Goal: Task Accomplishment & Management: Use online tool/utility

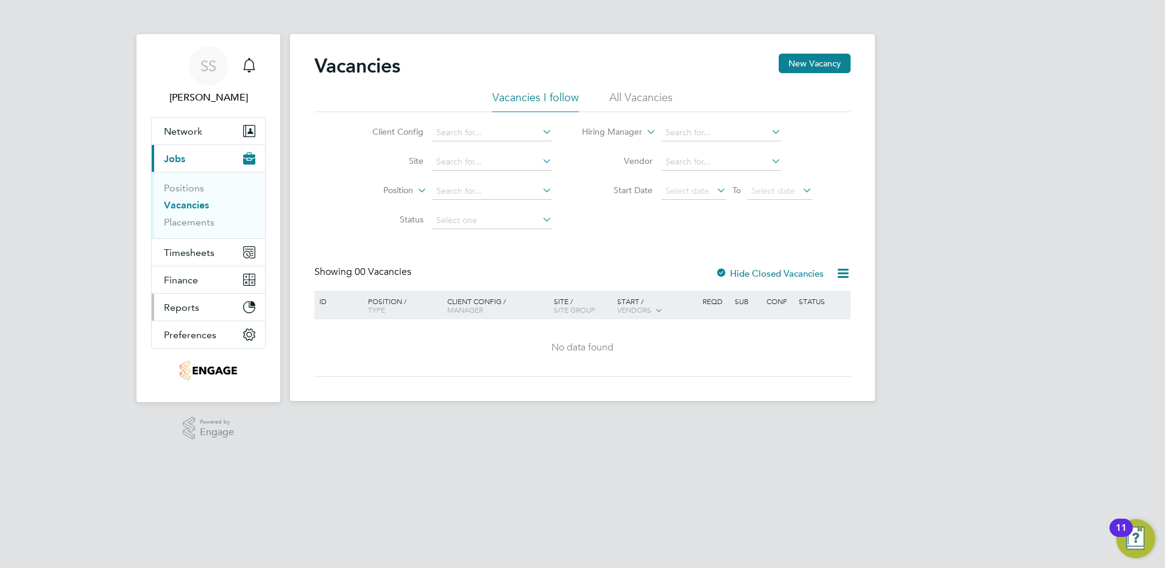
click at [180, 310] on span "Reports" at bounding box center [181, 308] width 35 height 12
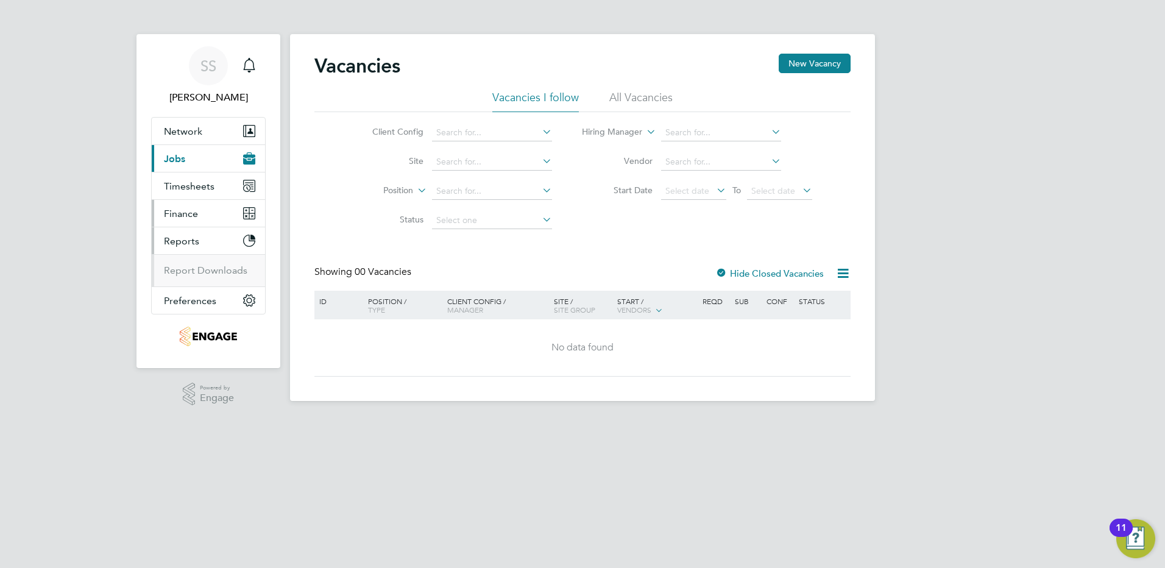
click at [182, 210] on span "Finance" at bounding box center [181, 214] width 34 height 12
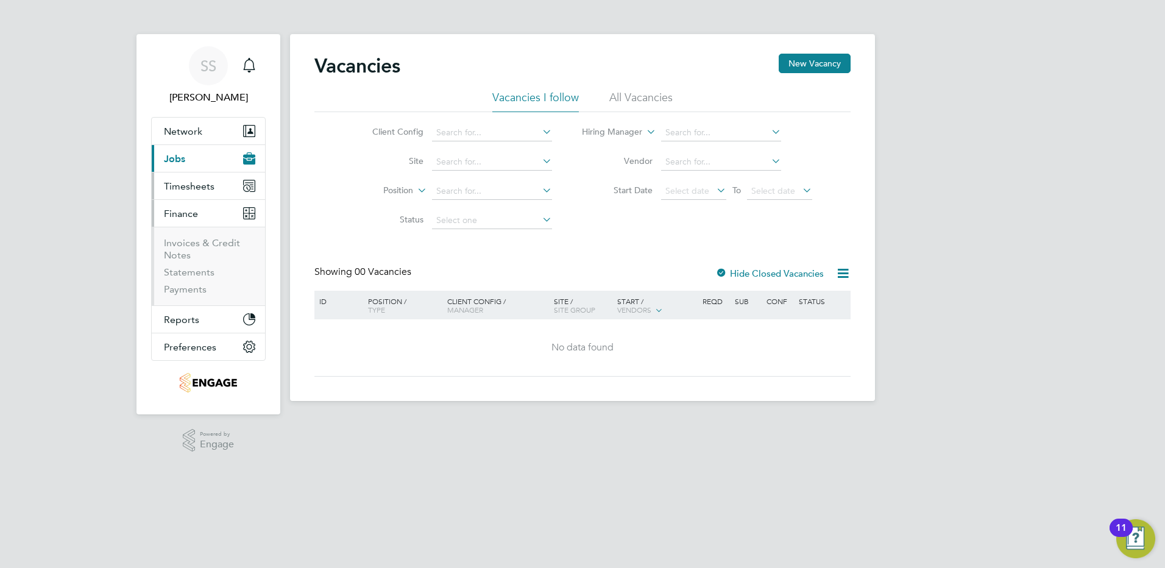
click at [182, 182] on span "Timesheets" at bounding box center [189, 186] width 51 height 12
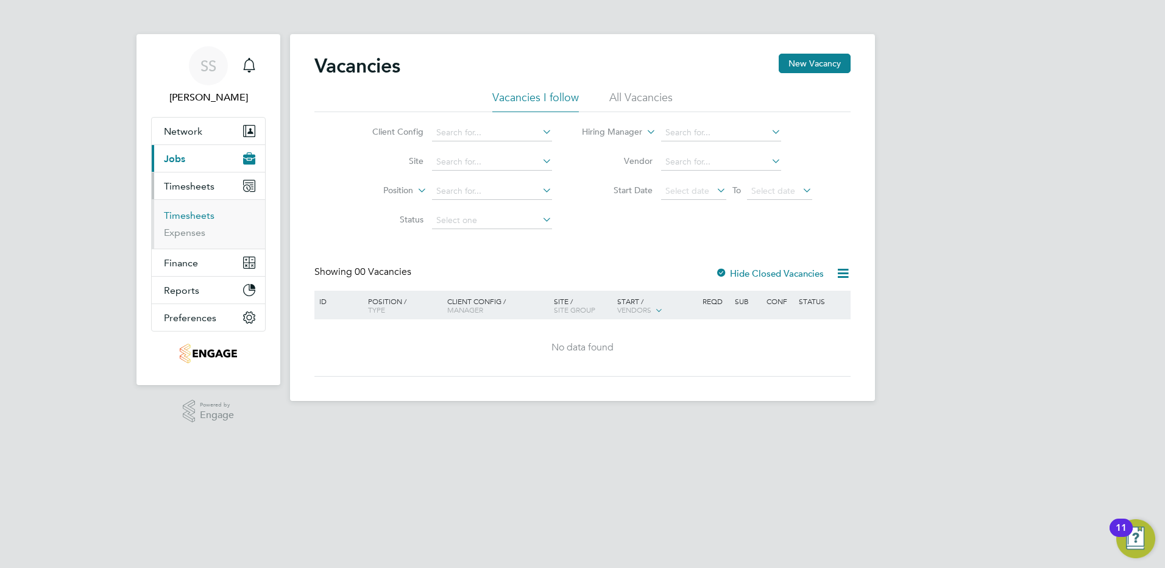
click at [182, 219] on link "Timesheets" at bounding box center [189, 216] width 51 height 12
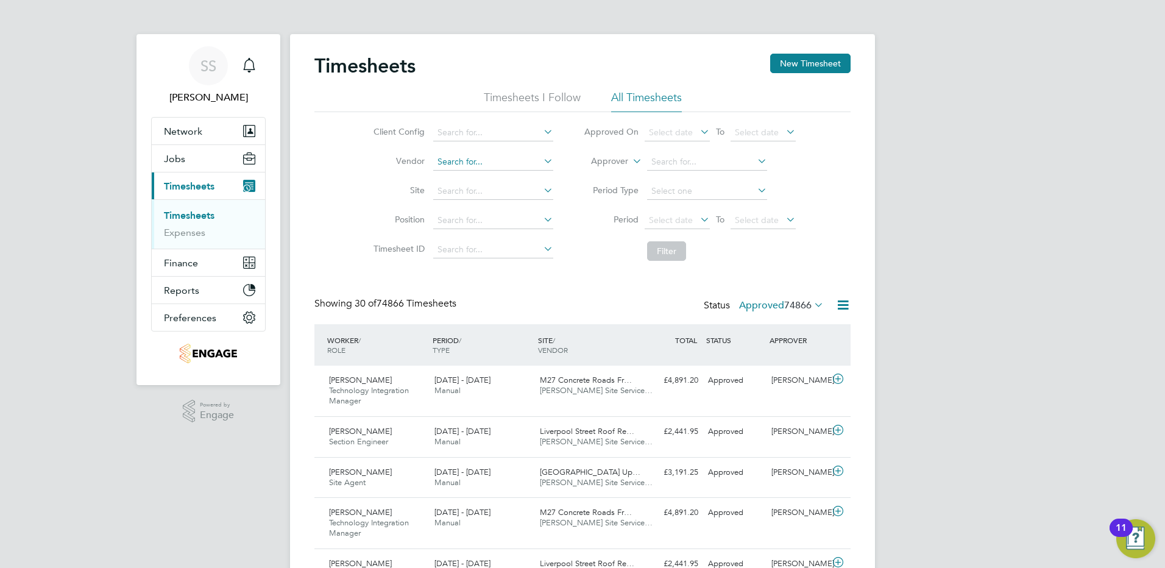
click at [466, 164] on input at bounding box center [493, 162] width 120 height 17
type input "advan"
click at [541, 161] on icon at bounding box center [541, 160] width 0 height 17
click at [511, 130] on input at bounding box center [493, 132] width 120 height 17
click at [498, 149] on li "Adva ntage Xpo Limited" at bounding box center [492, 149] width 121 height 16
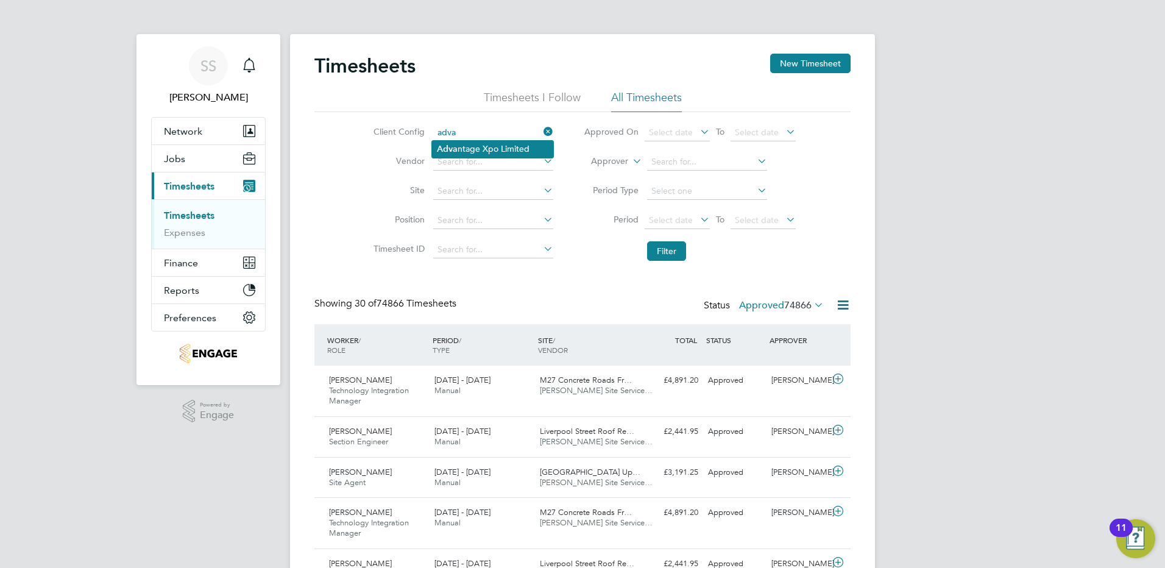
type input "Advantage Xpo Limited"
click at [678, 252] on button "Filter" at bounding box center [666, 250] width 39 height 19
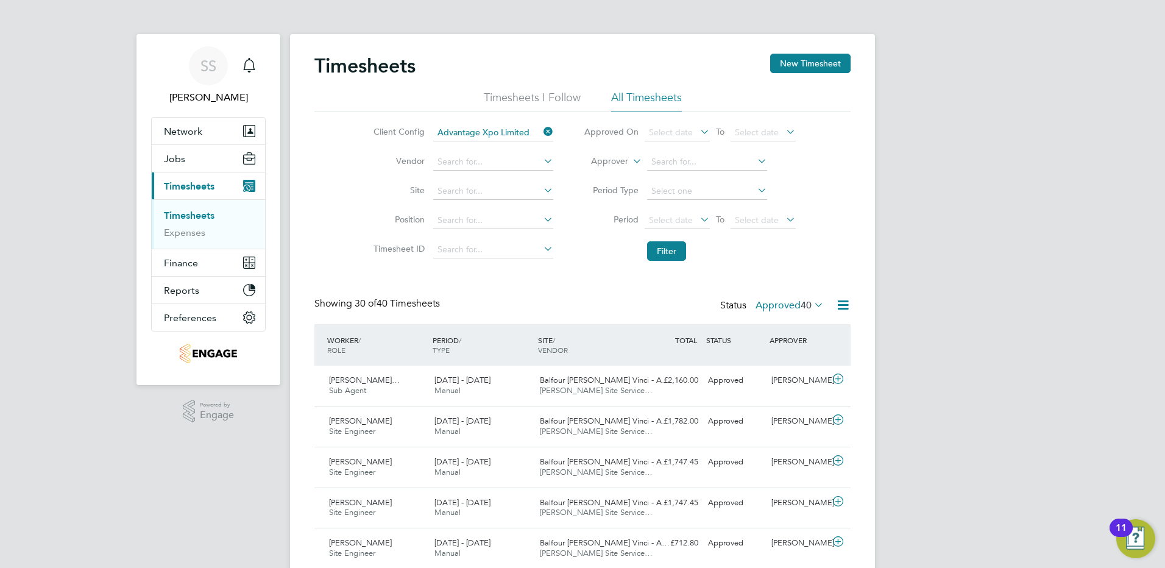
click at [845, 300] on icon at bounding box center [842, 304] width 15 height 15
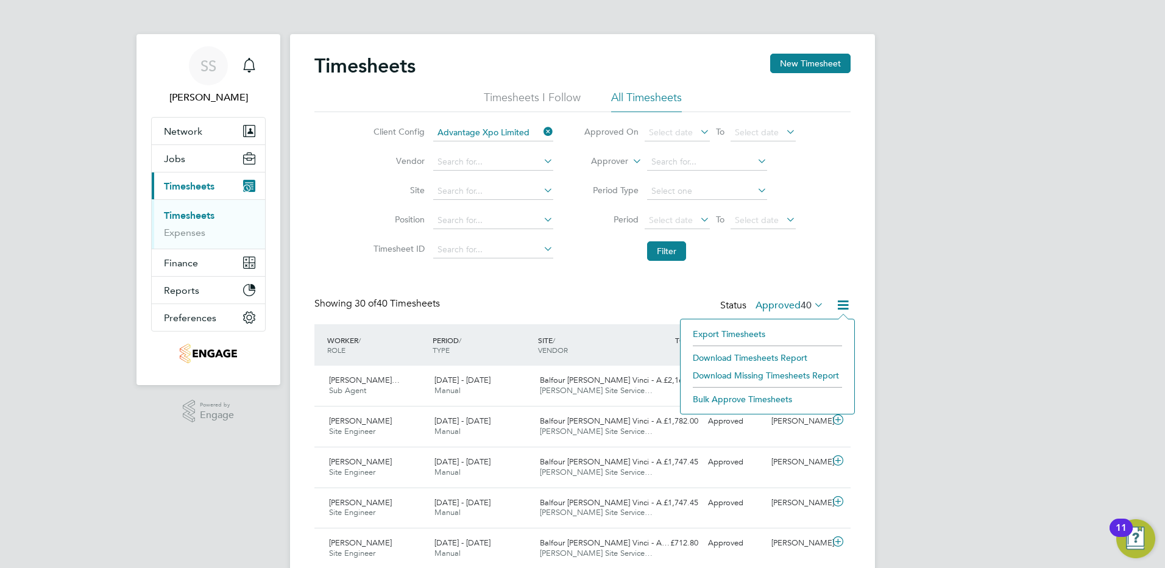
click at [727, 334] on li "Export Timesheets" at bounding box center [767, 333] width 161 height 17
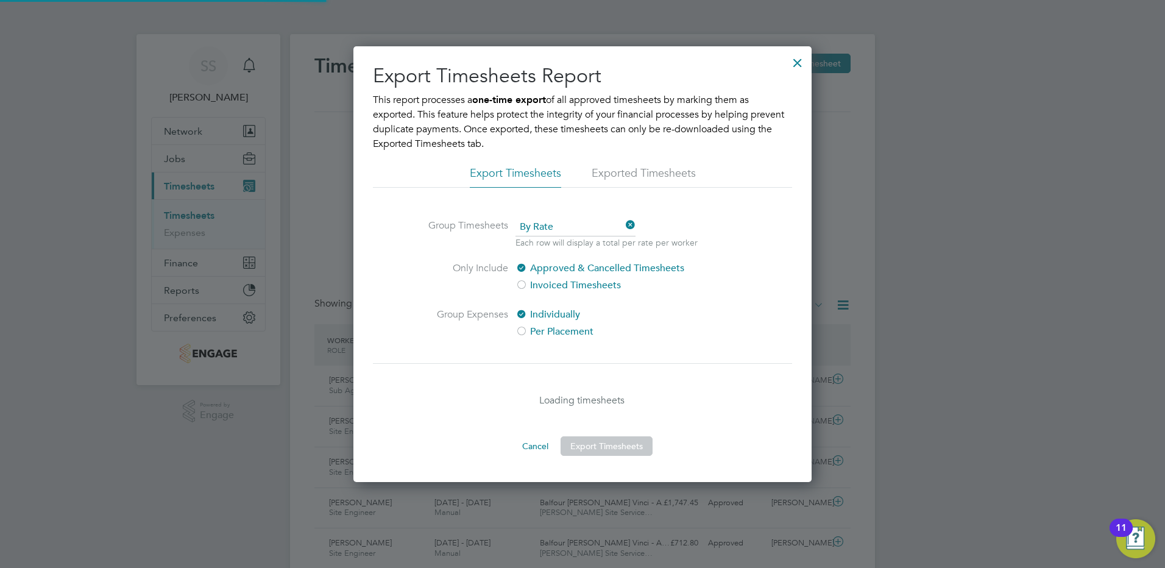
click at [795, 67] on div at bounding box center [797, 60] width 22 height 22
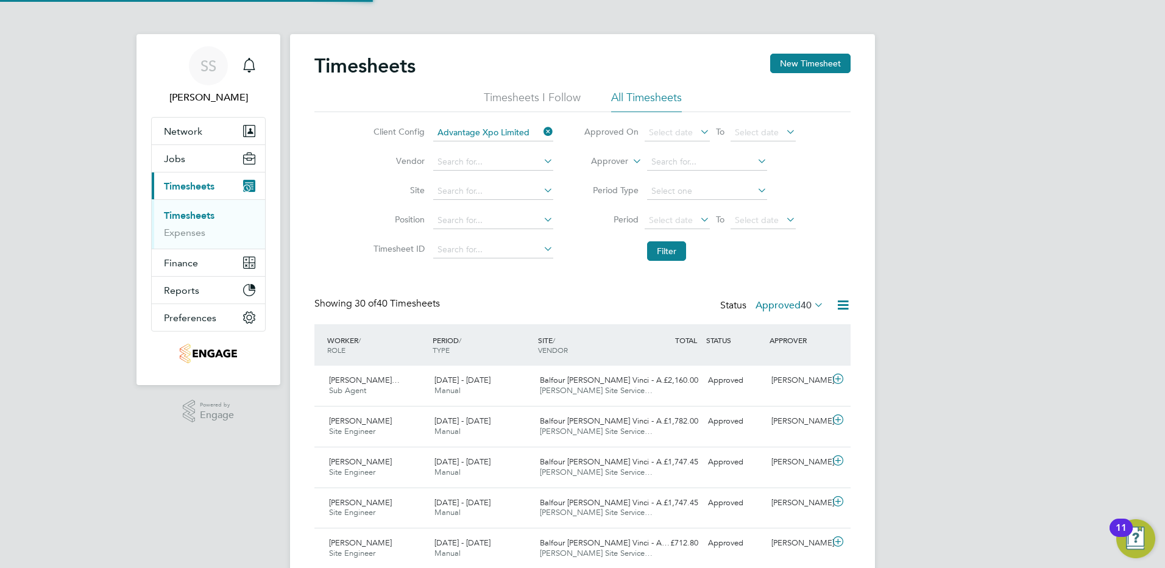
click at [841, 303] on icon at bounding box center [842, 304] width 15 height 15
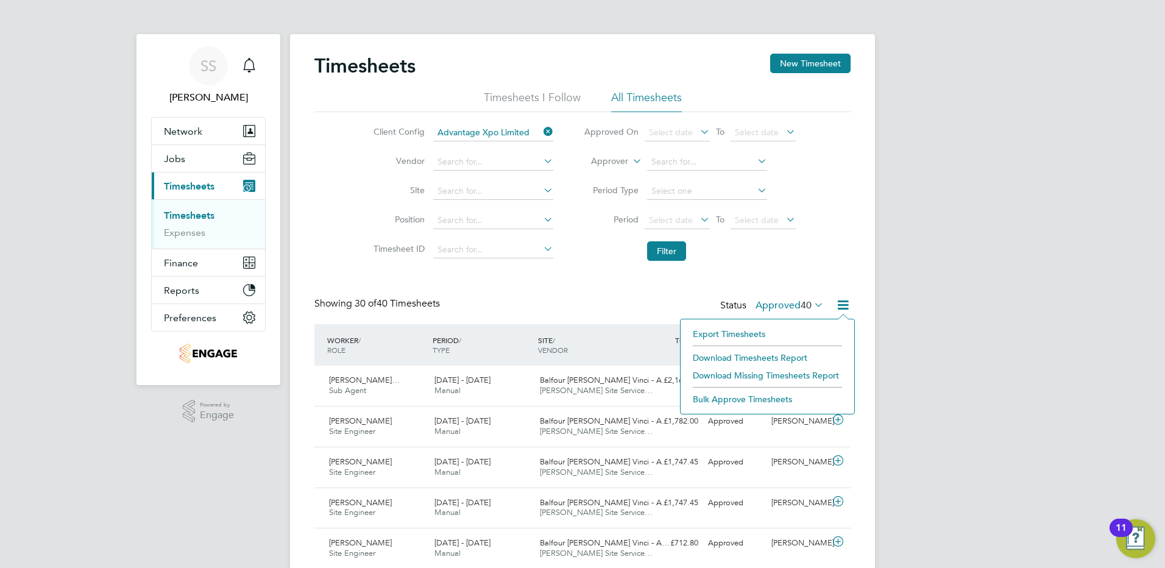
click at [767, 354] on li "Download Timesheets Report" at bounding box center [767, 357] width 161 height 17
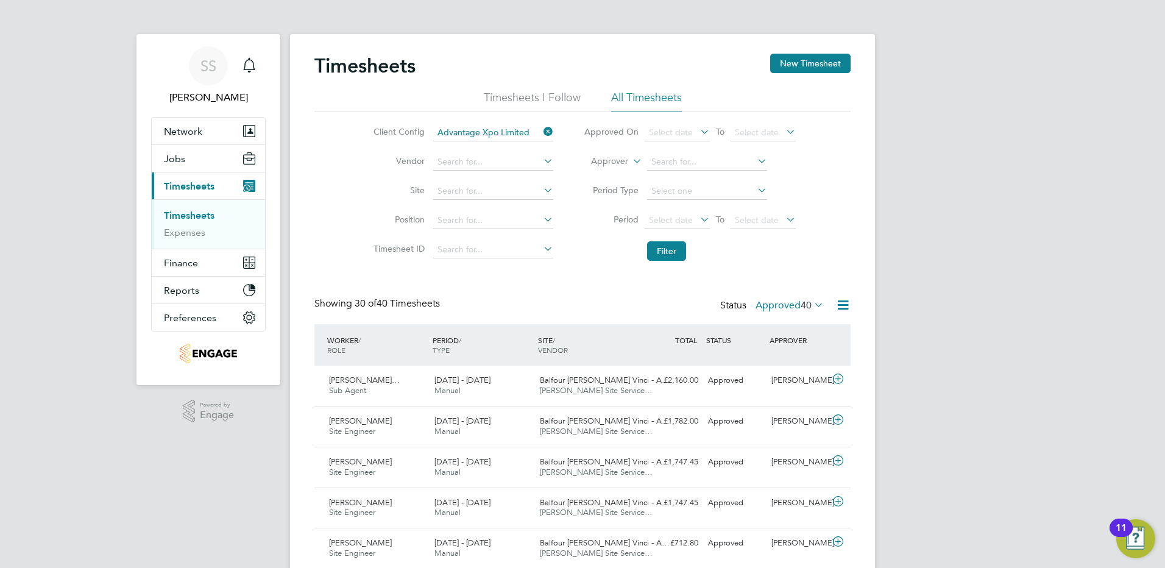
click at [541, 130] on icon at bounding box center [541, 131] width 0 height 17
click at [519, 129] on input at bounding box center [493, 132] width 120 height 17
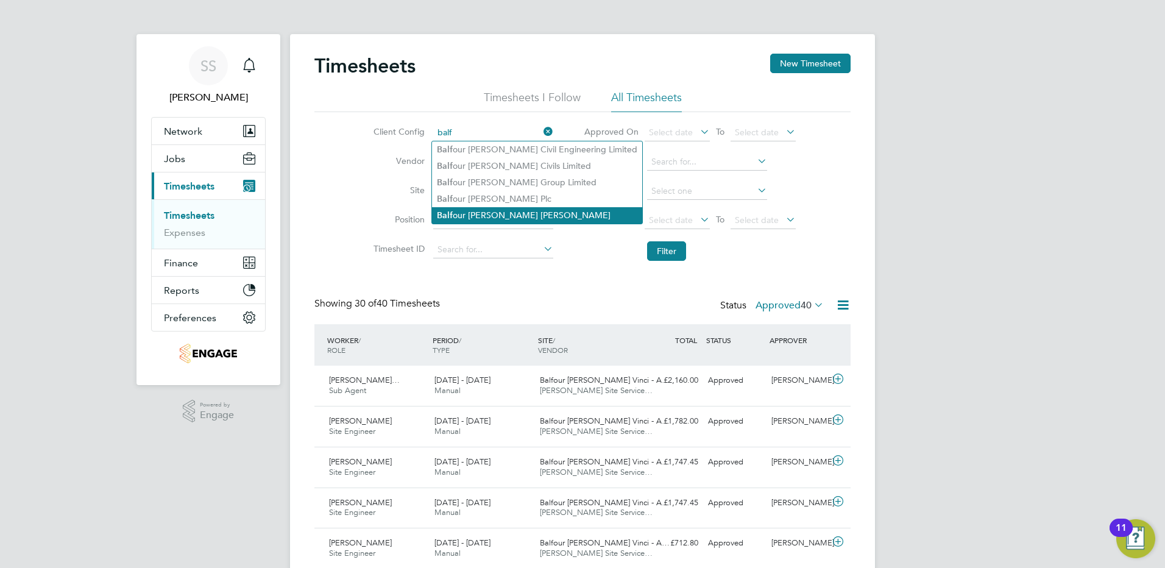
click at [495, 208] on li "Balf our [PERSON_NAME] [PERSON_NAME]" at bounding box center [537, 215] width 210 height 16
type input "[PERSON_NAME] [PERSON_NAME] [PERSON_NAME]"
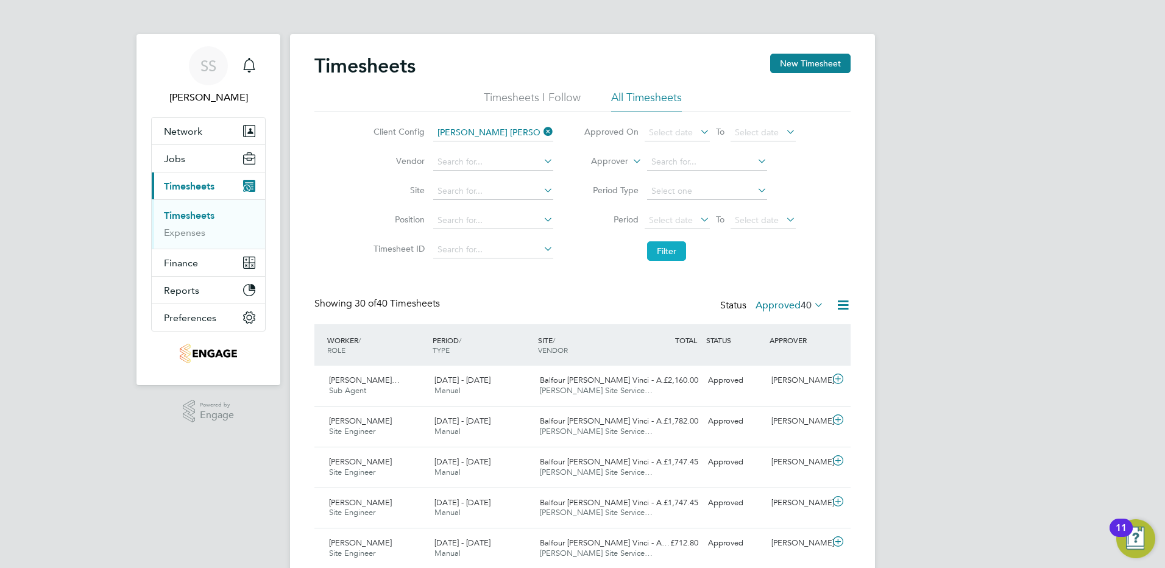
click at [654, 247] on button "Filter" at bounding box center [666, 250] width 39 height 19
click at [841, 303] on icon at bounding box center [842, 304] width 15 height 15
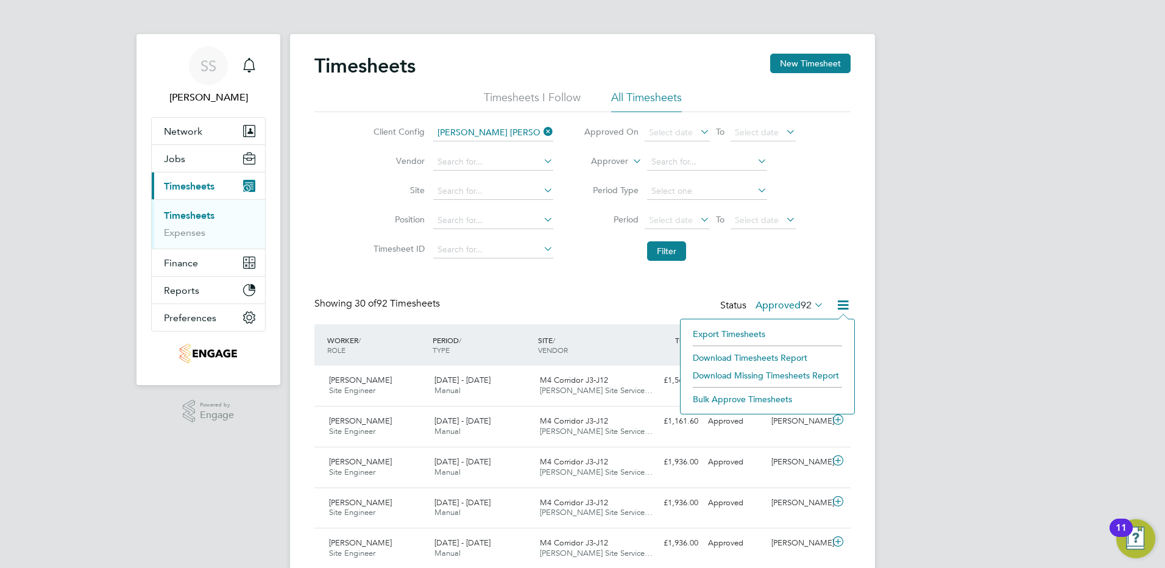
click at [768, 358] on li "Download Timesheets Report" at bounding box center [767, 357] width 161 height 17
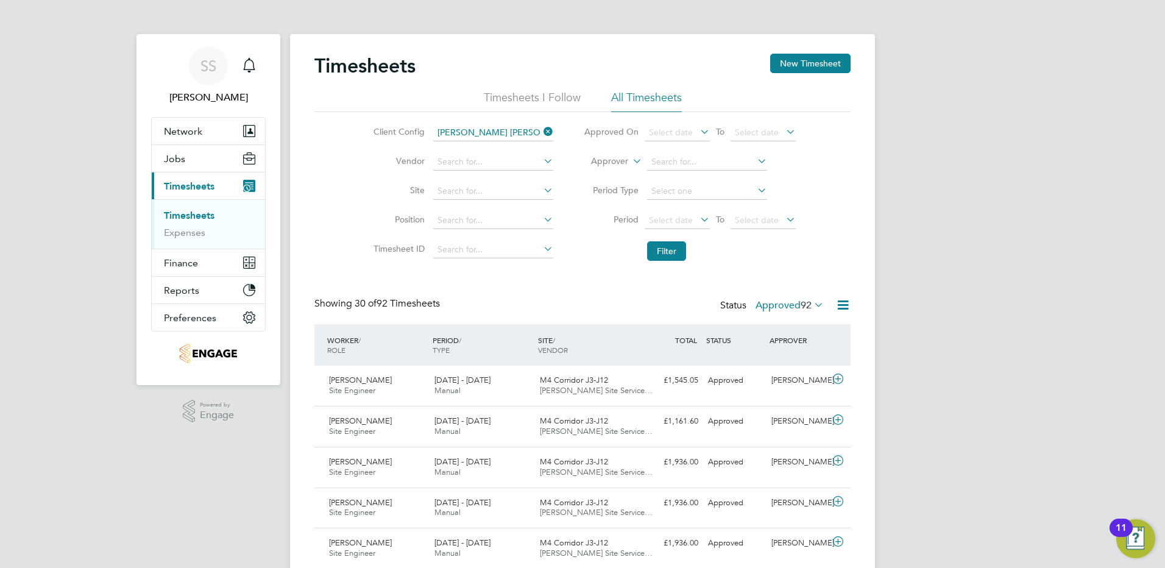
click at [541, 130] on icon at bounding box center [541, 131] width 0 height 17
click at [507, 129] on input at bounding box center [493, 132] width 120 height 17
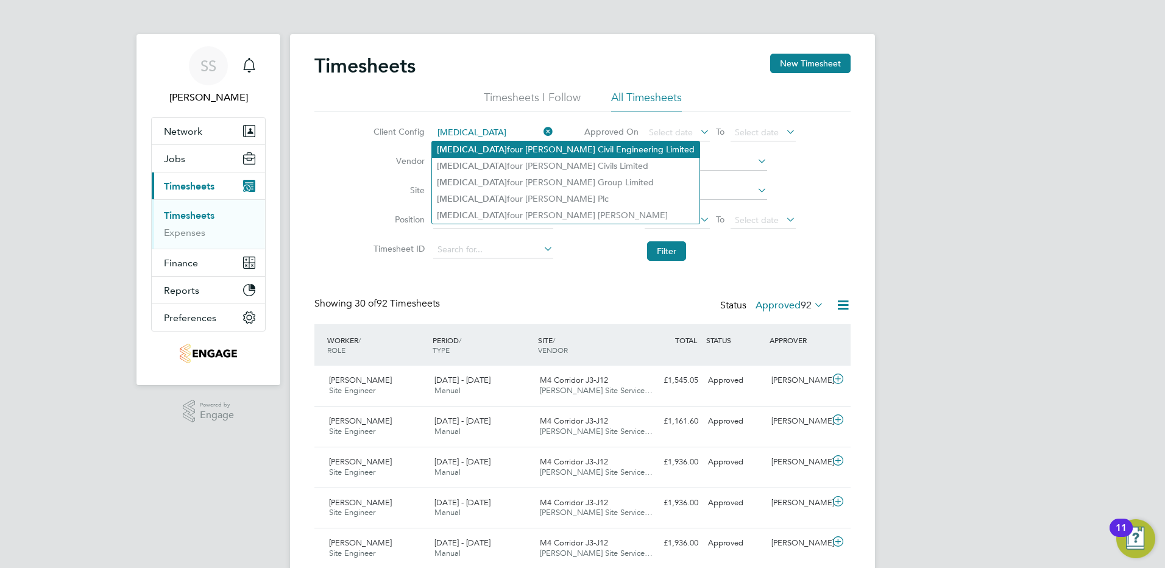
click at [506, 146] on li "[MEDICAL_DATA] four [PERSON_NAME] Civil Engineering Limited" at bounding box center [565, 149] width 267 height 16
type input "Balfour [PERSON_NAME] Civil Engineering Limited"
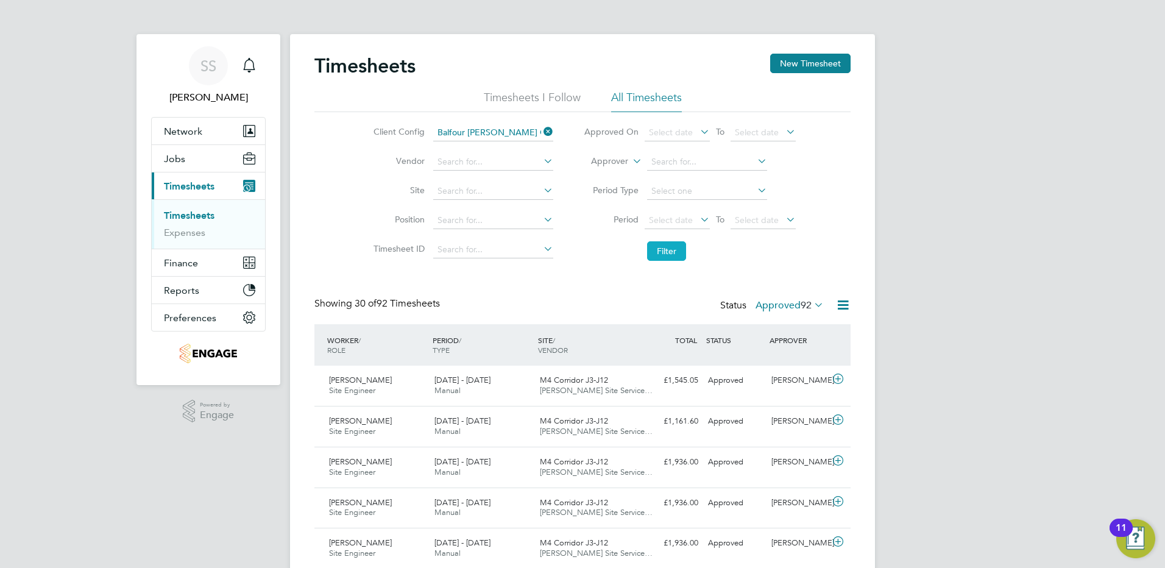
click at [668, 252] on button "Filter" at bounding box center [666, 250] width 39 height 19
click at [841, 303] on icon at bounding box center [842, 304] width 15 height 15
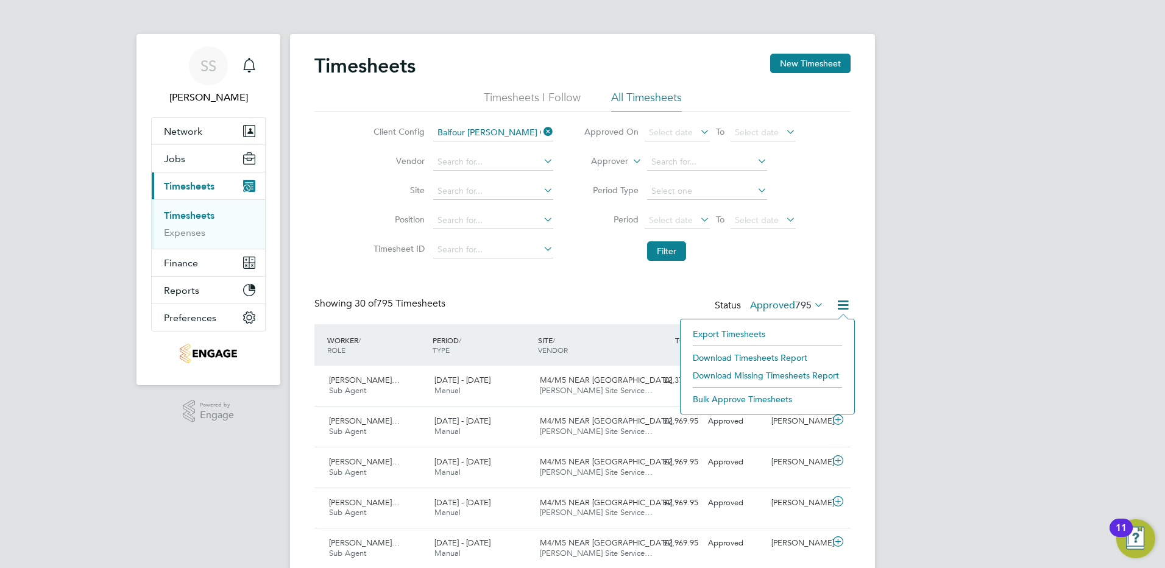
click at [750, 351] on li "Download Timesheets Report" at bounding box center [767, 357] width 161 height 17
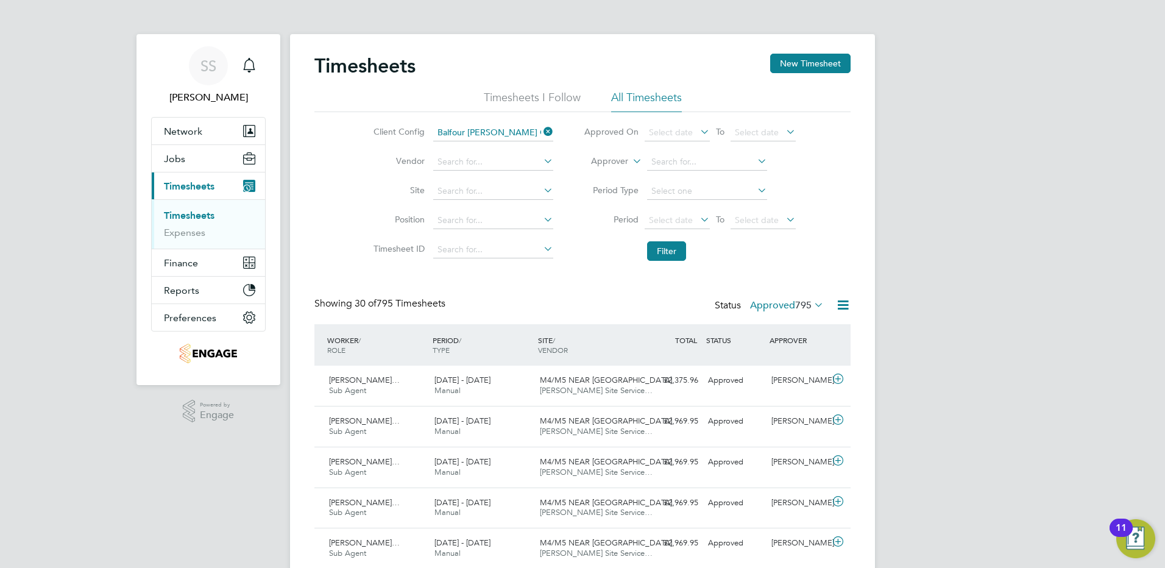
click at [541, 128] on icon at bounding box center [541, 131] width 0 height 17
click at [486, 136] on input at bounding box center [493, 132] width 120 height 17
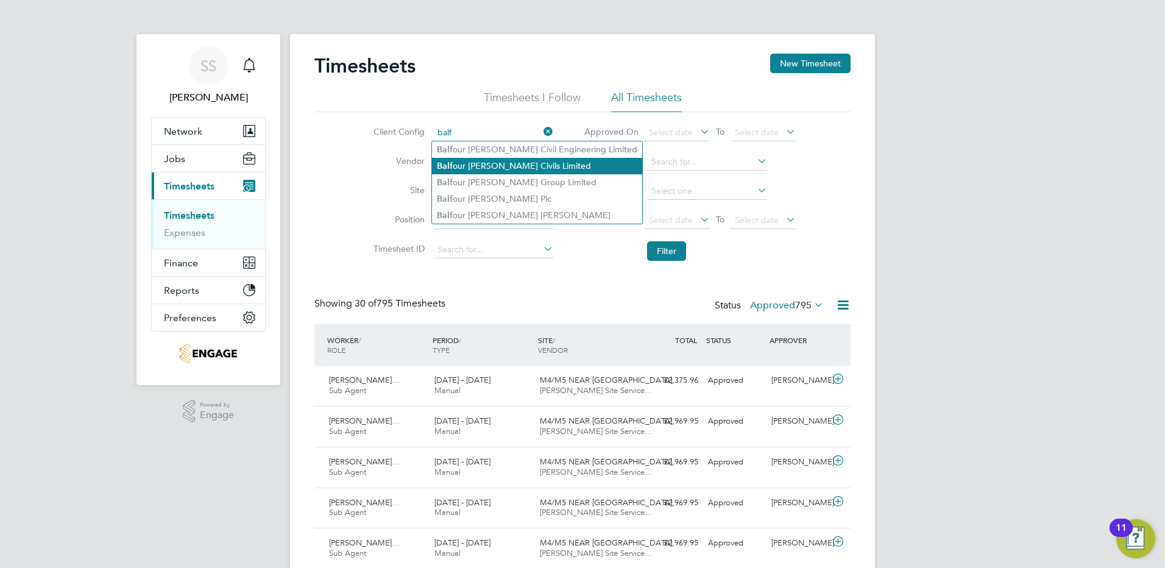
click at [498, 163] on li "Balf our [PERSON_NAME] Civils Limited" at bounding box center [537, 166] width 210 height 16
type input "Balfour [PERSON_NAME] Civils Limited"
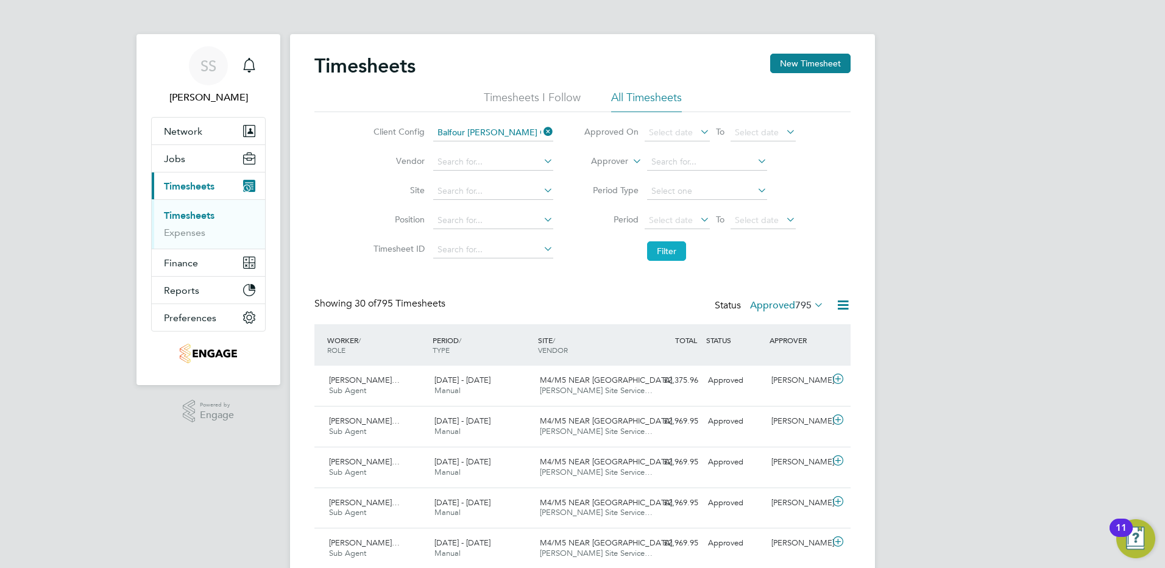
click at [673, 249] on button "Filter" at bounding box center [666, 250] width 39 height 19
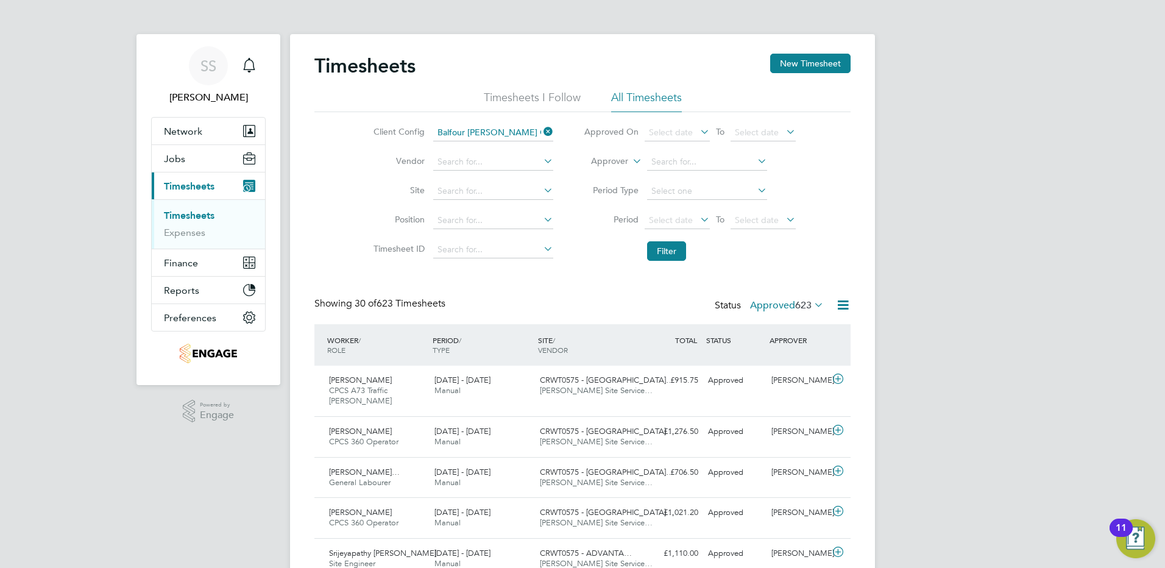
click at [841, 304] on icon at bounding box center [842, 304] width 15 height 15
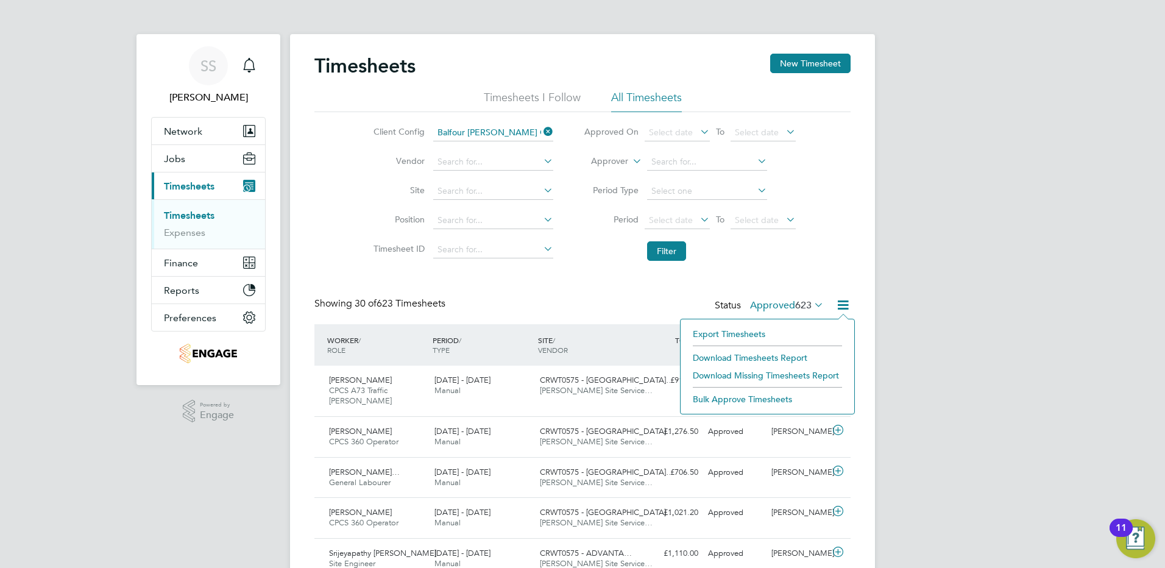
click at [747, 355] on li "Download Timesheets Report" at bounding box center [767, 357] width 161 height 17
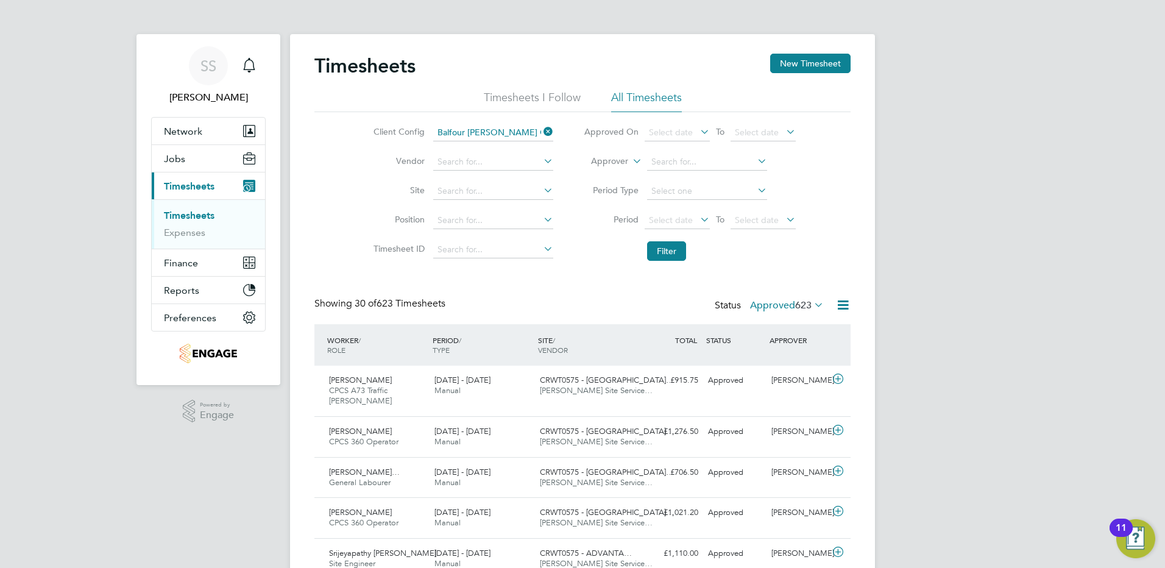
click at [541, 130] on icon at bounding box center [541, 131] width 0 height 17
click at [520, 130] on input at bounding box center [493, 132] width 120 height 17
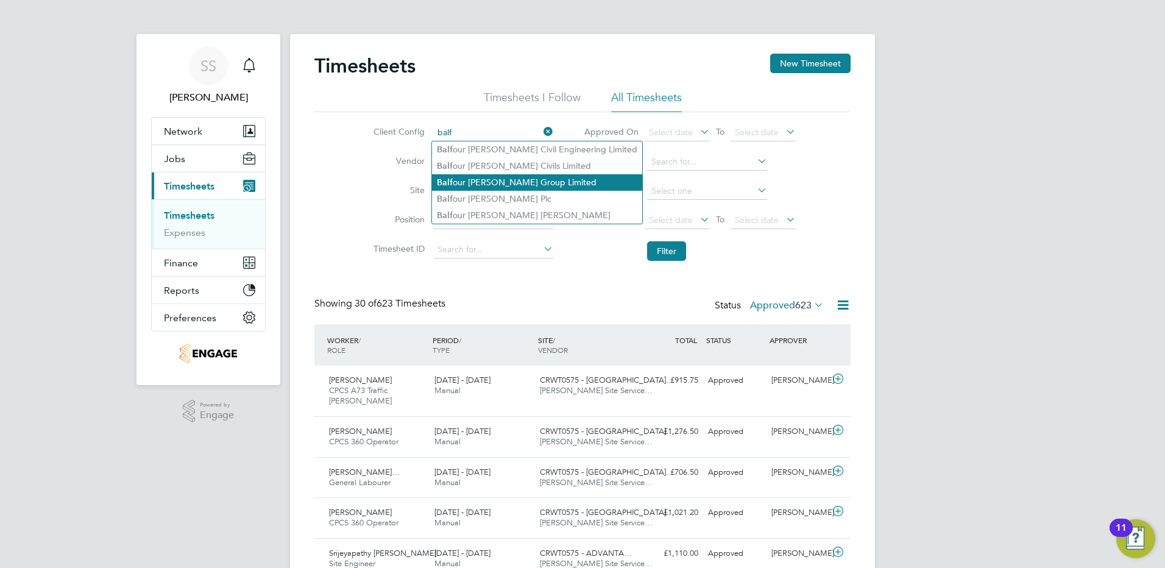
click at [515, 177] on li "Balf our [PERSON_NAME] Group Limited" at bounding box center [537, 182] width 210 height 16
type input "Balfour [PERSON_NAME] Group Limited"
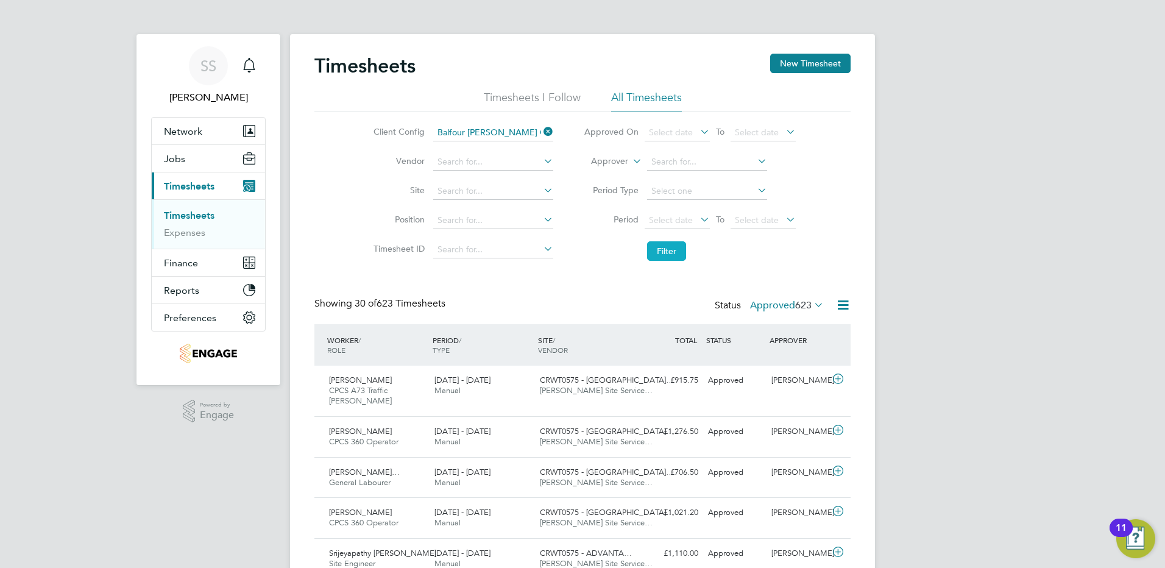
click at [672, 244] on button "Filter" at bounding box center [666, 250] width 39 height 19
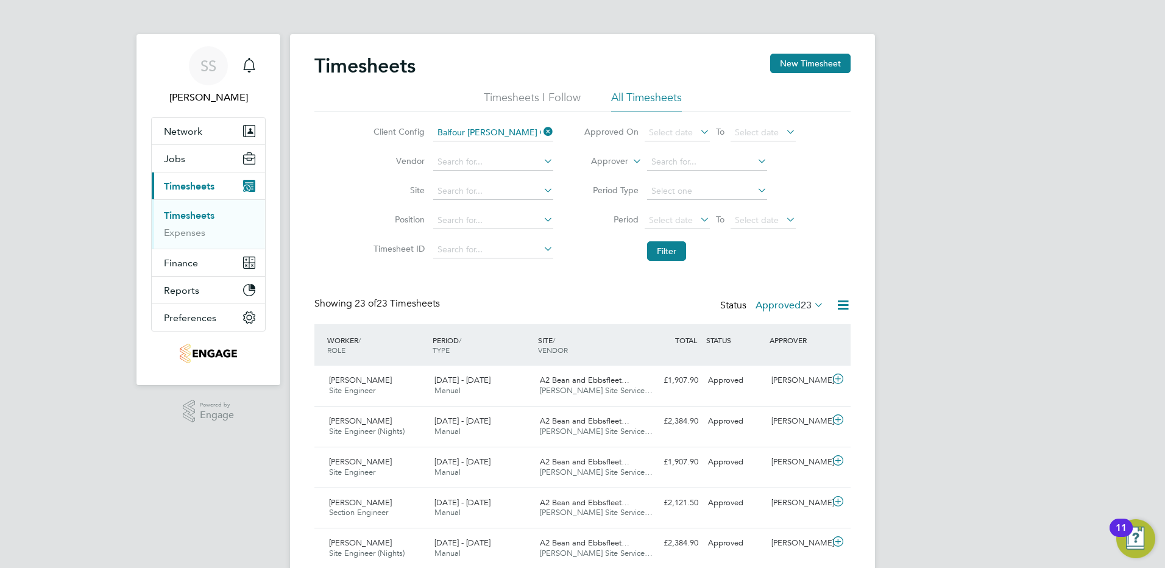
click at [841, 301] on icon at bounding box center [842, 304] width 15 height 15
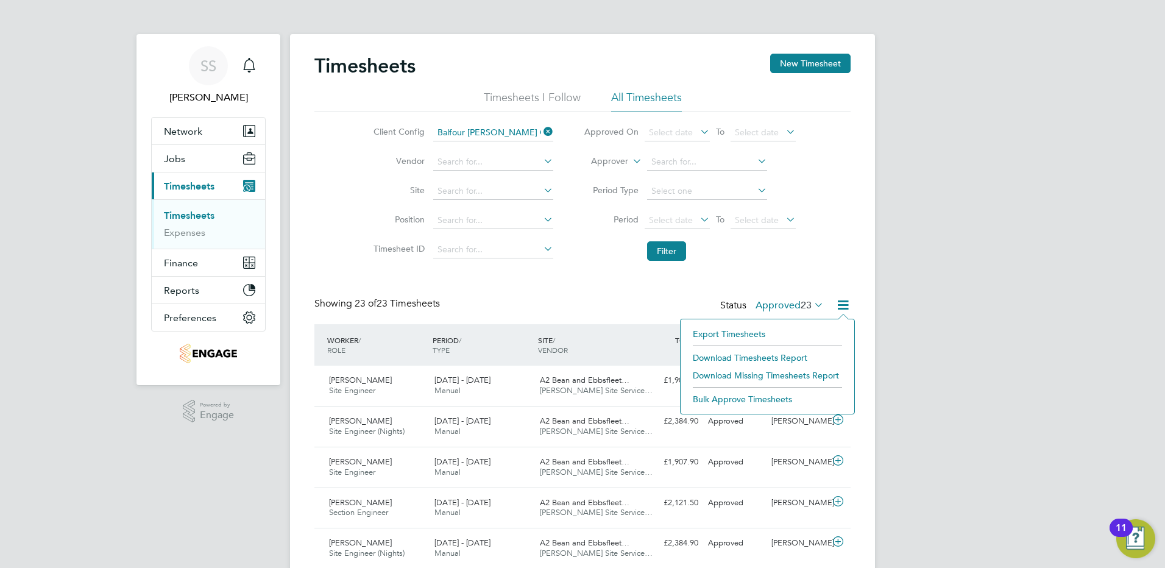
click at [751, 334] on li "Export Timesheets" at bounding box center [767, 333] width 161 height 17
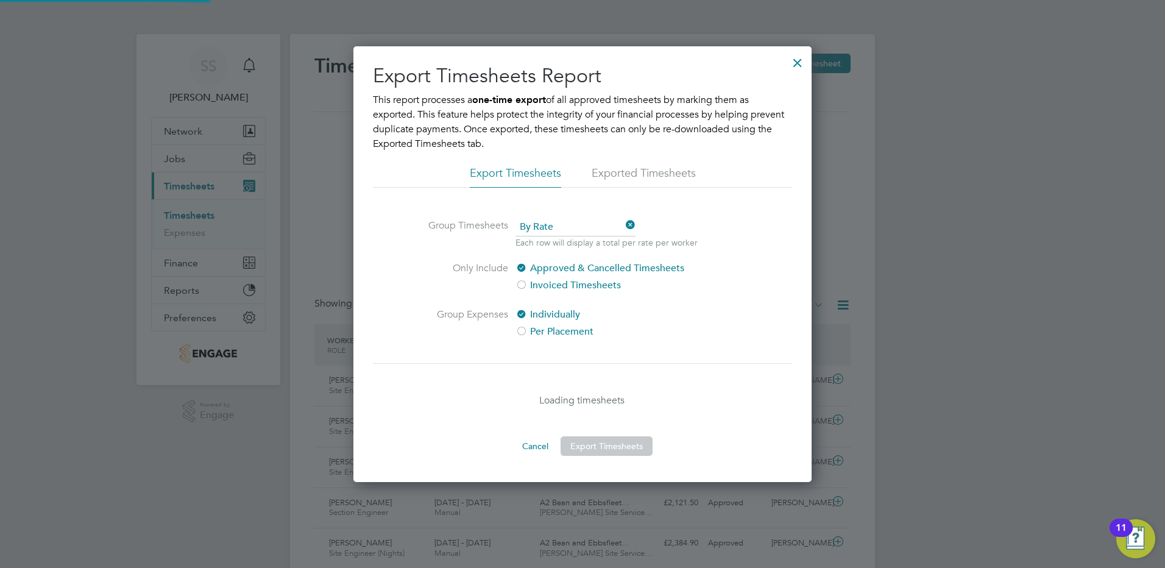
click at [794, 65] on div at bounding box center [797, 60] width 22 height 22
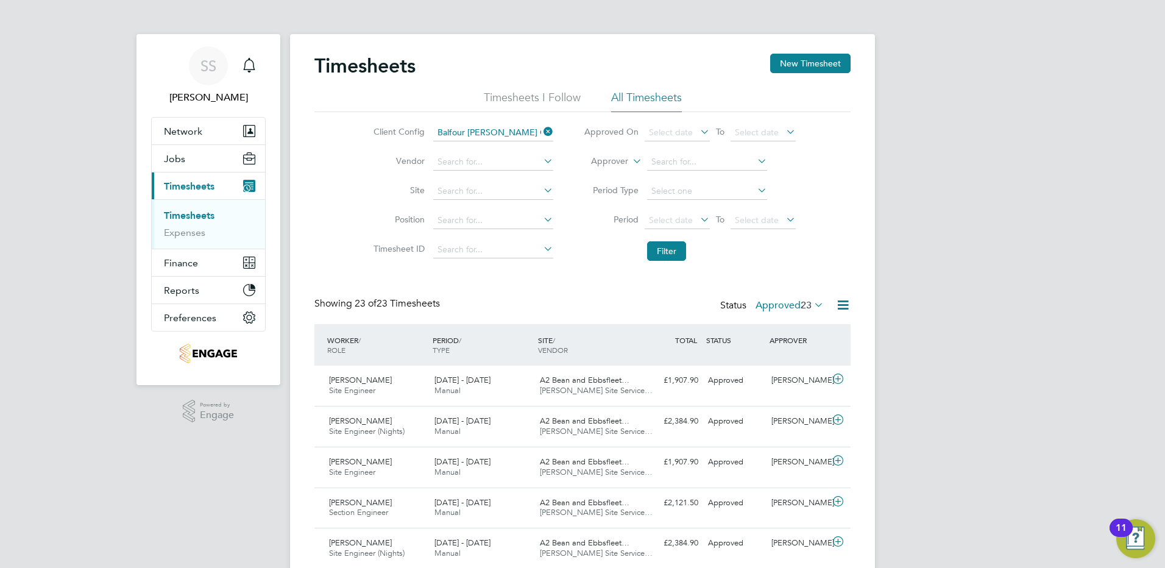
click at [839, 304] on icon at bounding box center [842, 304] width 15 height 15
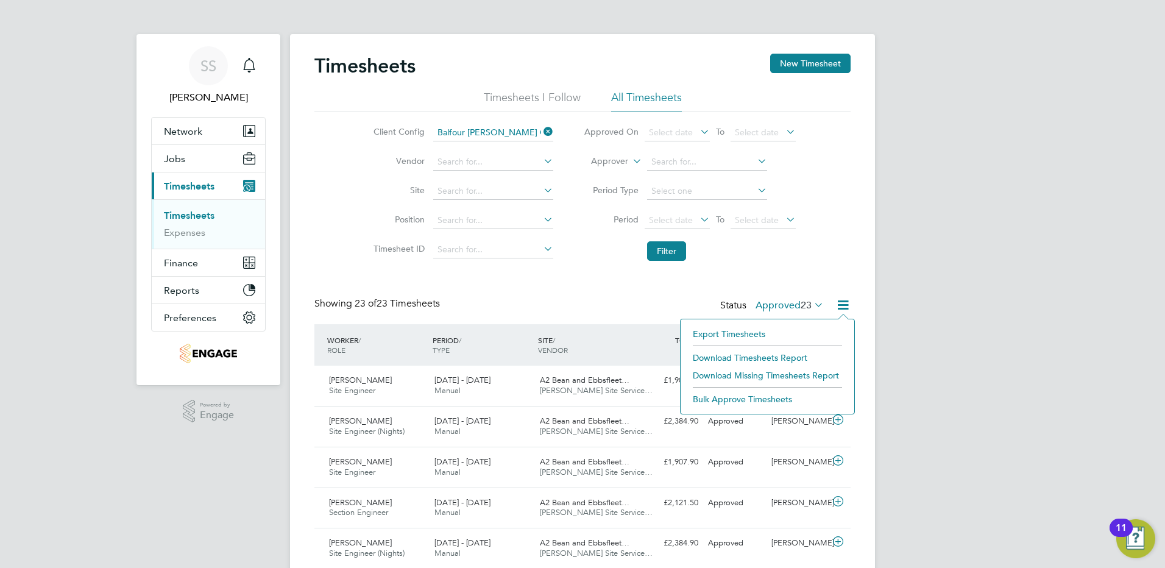
click at [757, 357] on li "Download Timesheets Report" at bounding box center [767, 357] width 161 height 17
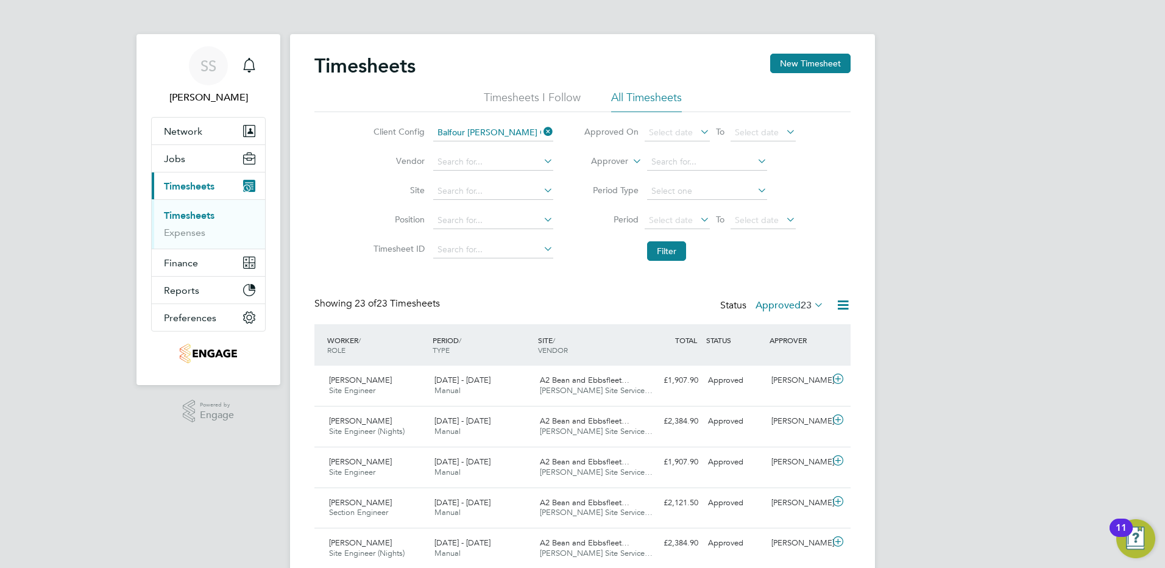
click at [541, 125] on icon at bounding box center [541, 131] width 0 height 17
click at [523, 132] on input at bounding box center [493, 132] width 120 height 17
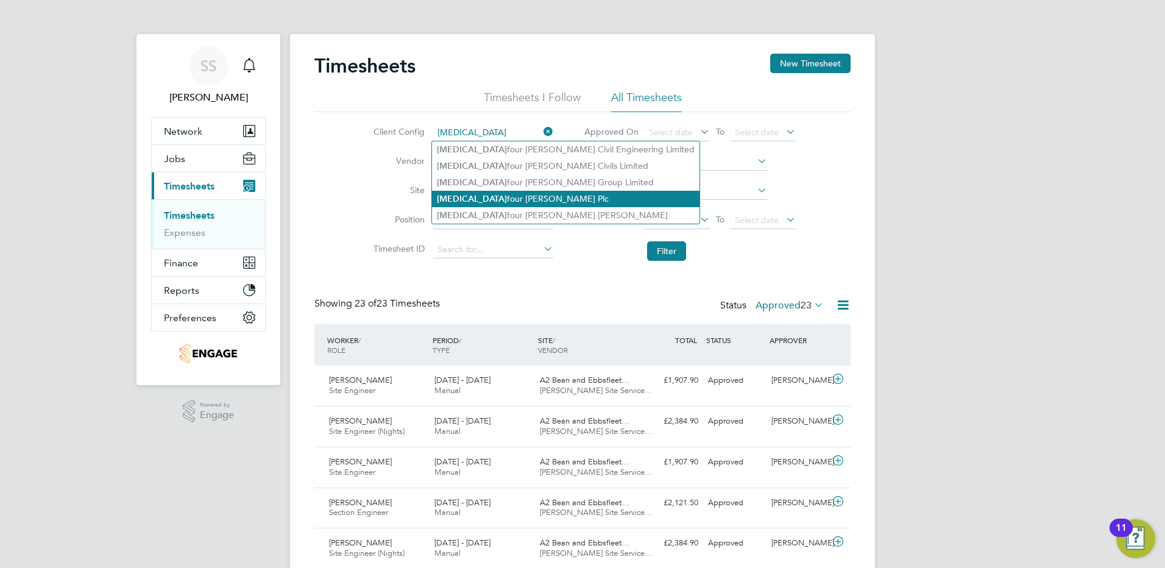
click at [484, 200] on li "[MEDICAL_DATA] four [PERSON_NAME] Plc" at bounding box center [565, 199] width 267 height 16
type input "Balfour [PERSON_NAME] Plc"
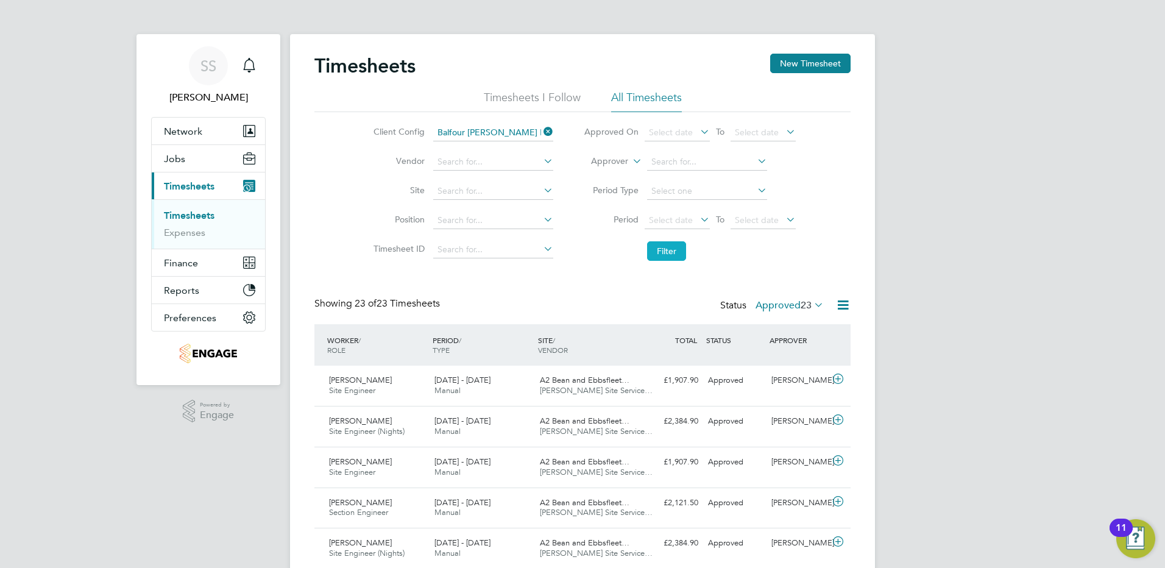
click at [654, 252] on button "Filter" at bounding box center [666, 250] width 39 height 19
click at [839, 303] on icon at bounding box center [842, 304] width 15 height 15
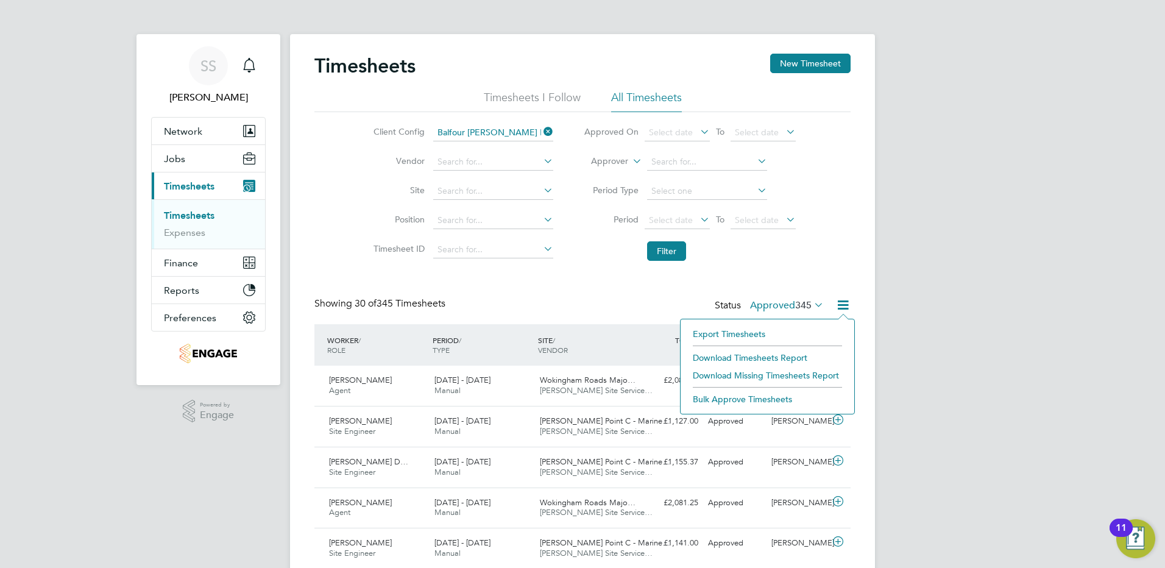
click at [747, 357] on li "Download Timesheets Report" at bounding box center [767, 357] width 161 height 17
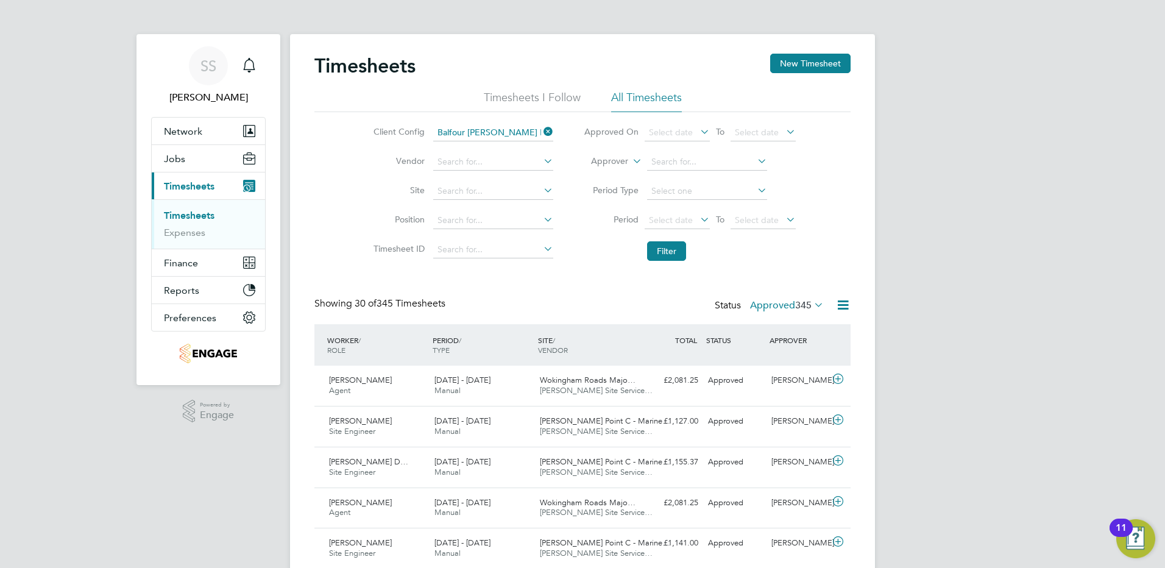
click at [541, 130] on icon at bounding box center [541, 131] width 0 height 17
click at [501, 131] on input at bounding box center [493, 132] width 120 height 17
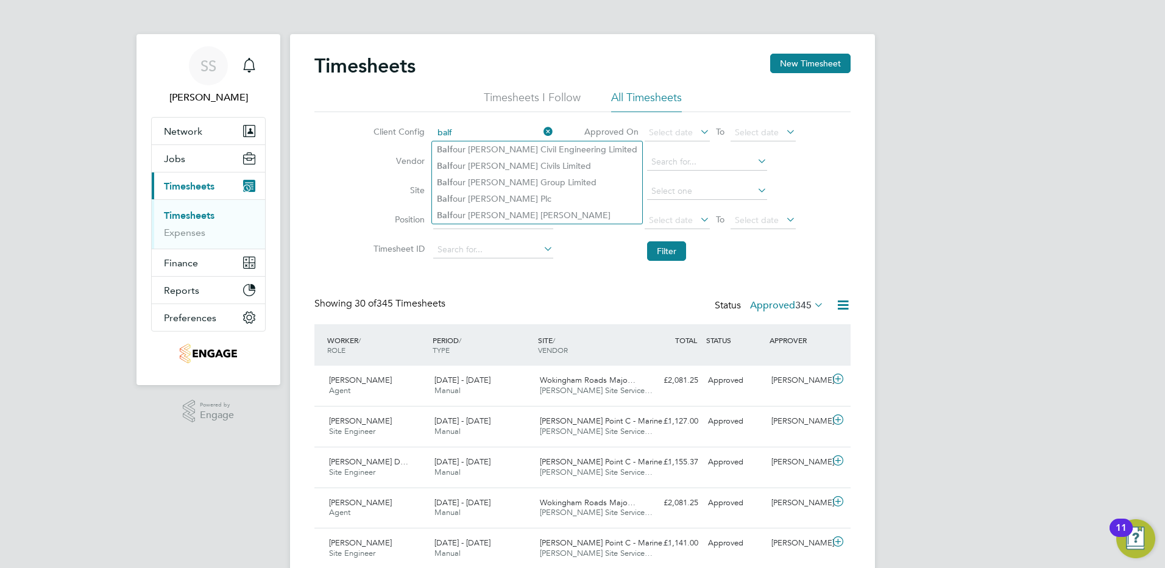
type input "balf"
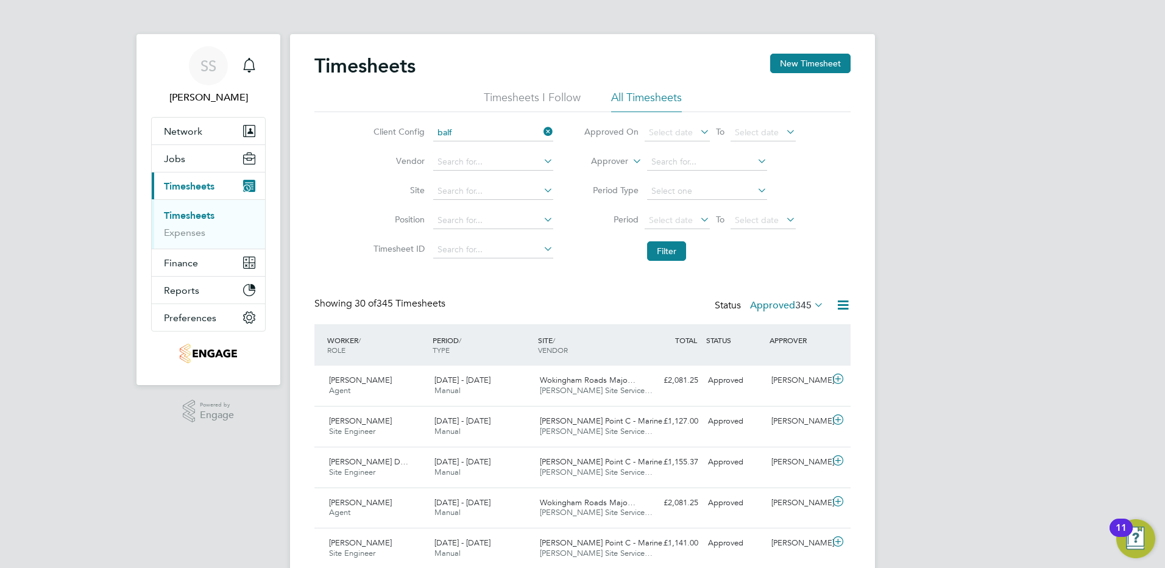
click at [541, 130] on icon at bounding box center [541, 131] width 0 height 17
click at [481, 133] on input at bounding box center [493, 132] width 120 height 17
click at [487, 127] on input at bounding box center [493, 132] width 120 height 17
click at [504, 129] on input "bbmb" at bounding box center [493, 132] width 120 height 17
click at [459, 151] on b "BBMV" at bounding box center [449, 149] width 24 height 10
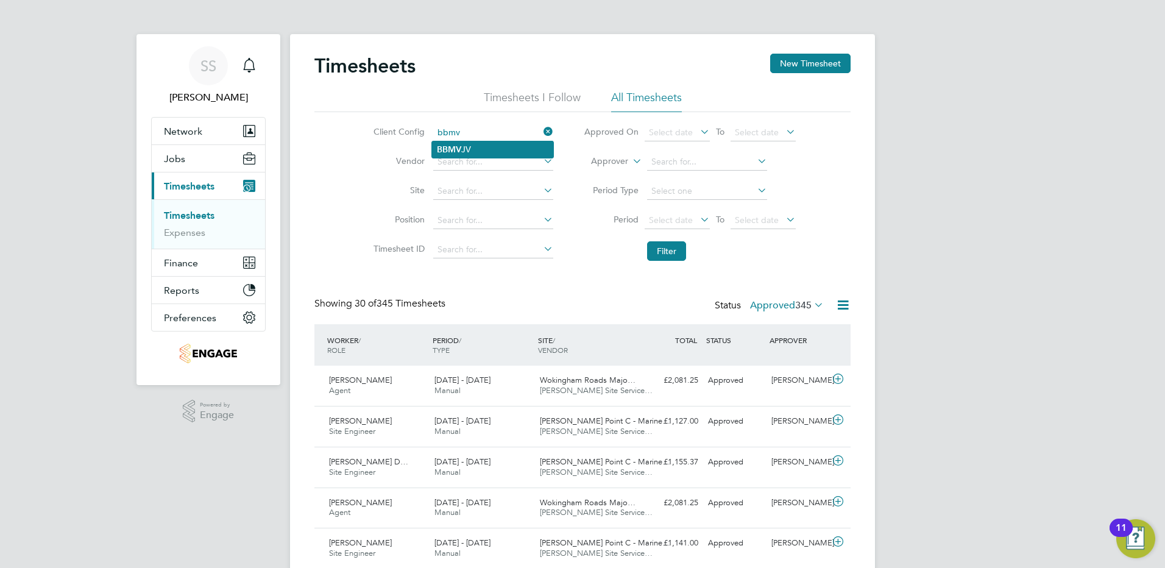
type input "BBMV JV"
click at [678, 252] on button "Filter" at bounding box center [666, 250] width 39 height 19
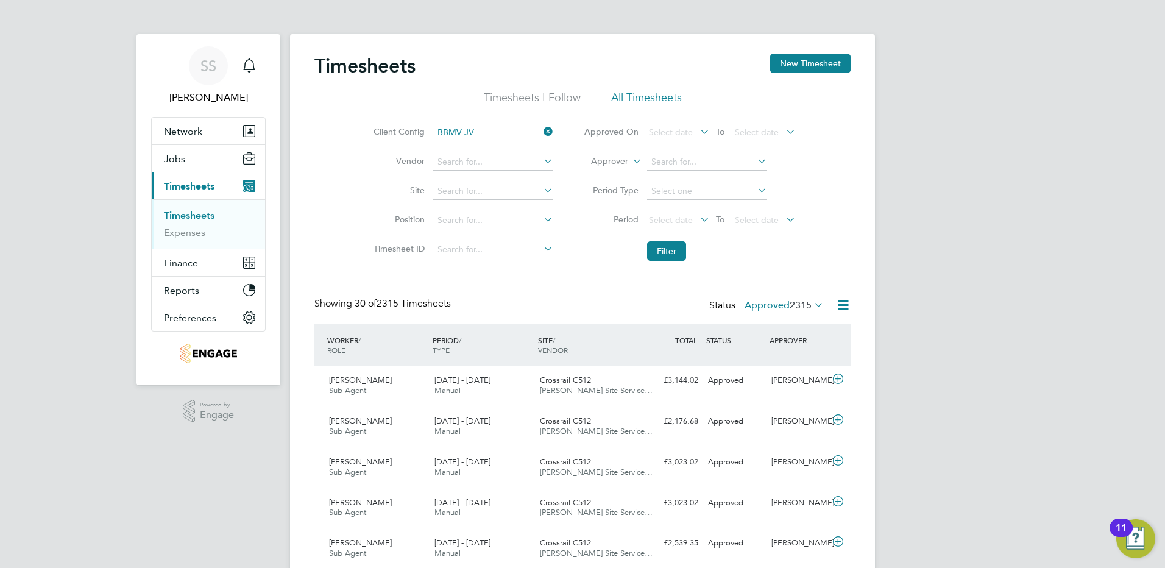
click at [843, 305] on icon at bounding box center [842, 304] width 15 height 15
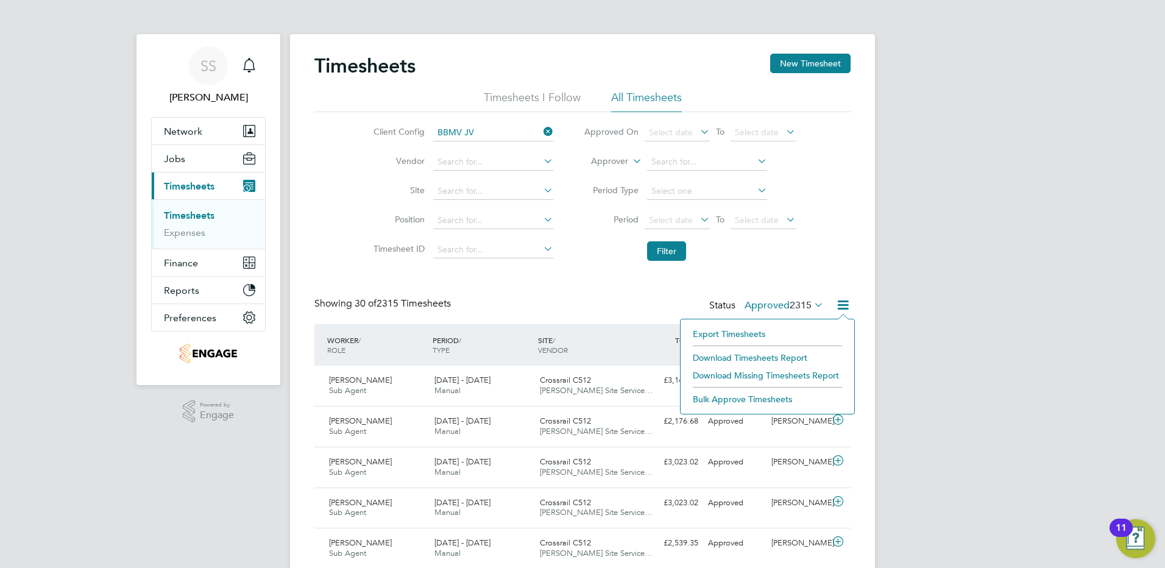
click at [754, 353] on li "Download Timesheets Report" at bounding box center [767, 357] width 161 height 17
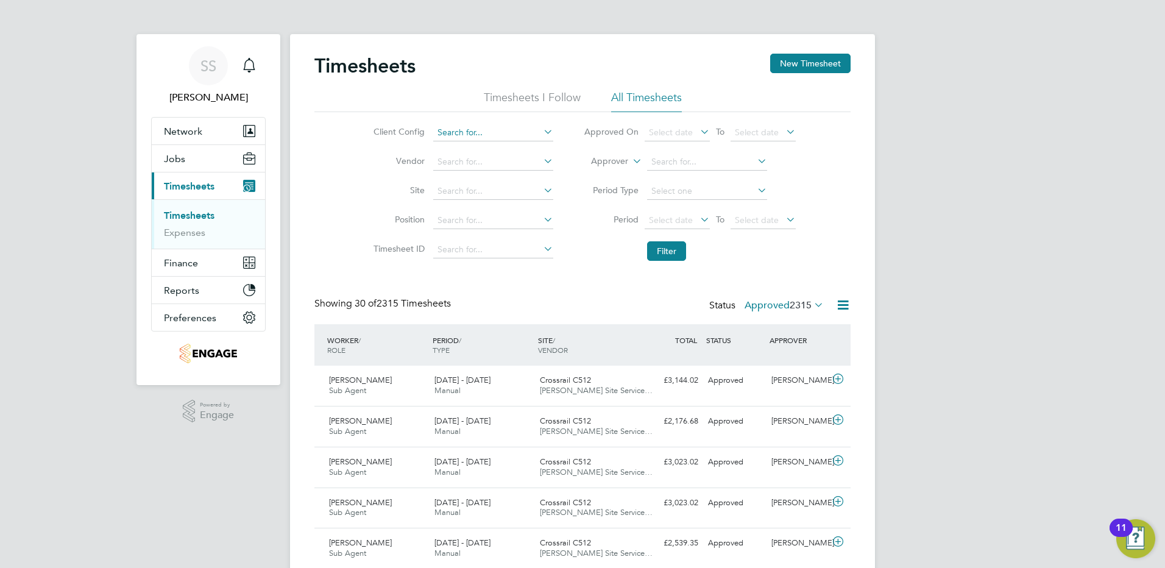
drag, startPoint x: 459, startPoint y: 125, endPoint x: 467, endPoint y: 125, distance: 7.3
click at [459, 125] on input at bounding box center [493, 132] width 120 height 17
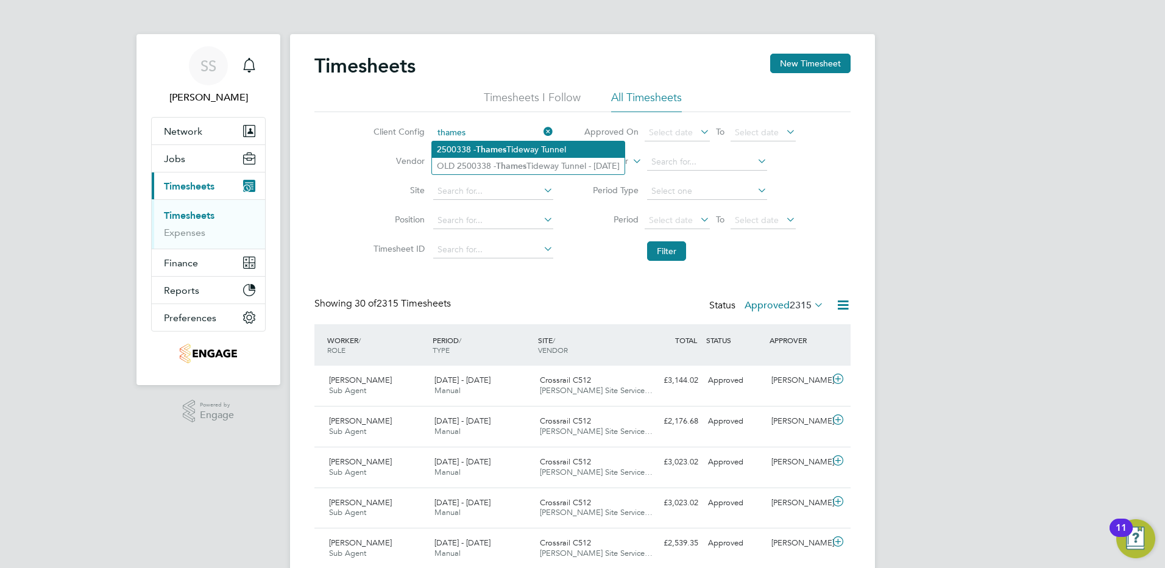
click at [534, 144] on li "2500338 - [GEOGRAPHIC_DATA]" at bounding box center [528, 149] width 193 height 16
type input "2500338 - [GEOGRAPHIC_DATA]"
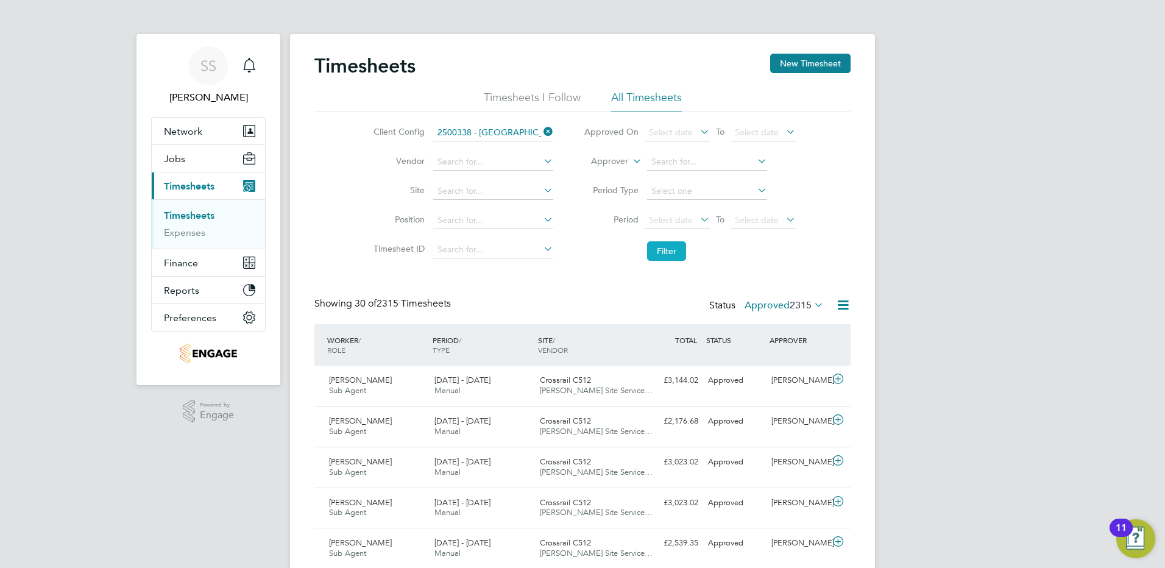
click at [682, 247] on button "Filter" at bounding box center [666, 250] width 39 height 19
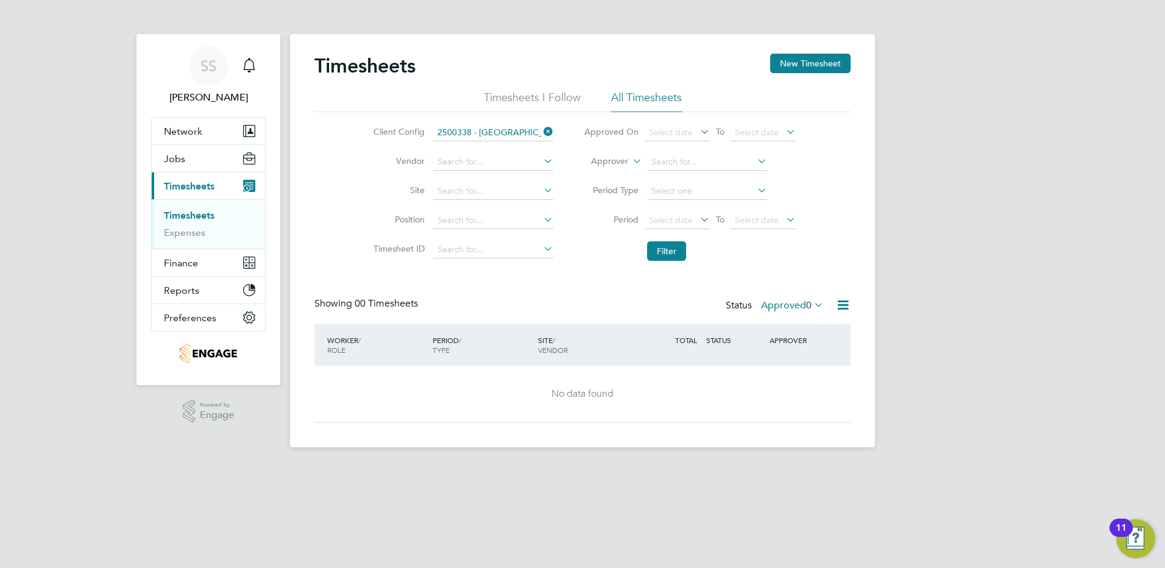
click at [541, 128] on icon at bounding box center [541, 131] width 0 height 17
click at [511, 132] on input at bounding box center [493, 132] width 120 height 17
type input "bbm"
click at [496, 136] on input at bounding box center [493, 132] width 120 height 17
click at [510, 149] on li "Randst ad Sourceright Limited" at bounding box center [494, 149] width 125 height 16
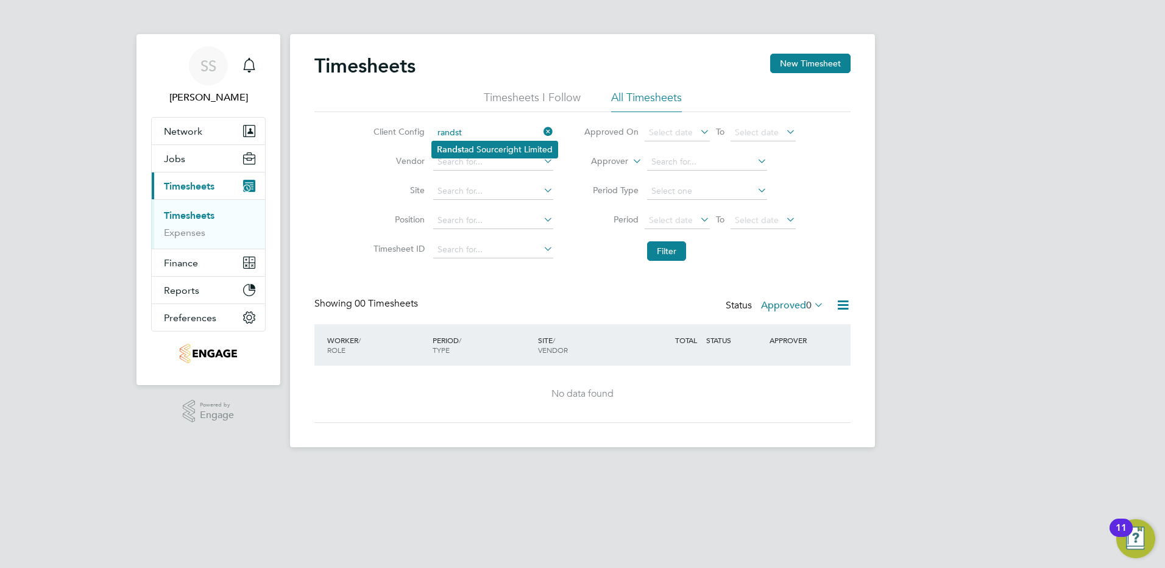
type input "Randstad Sourceright Limited"
click at [664, 250] on button "Filter" at bounding box center [666, 250] width 39 height 19
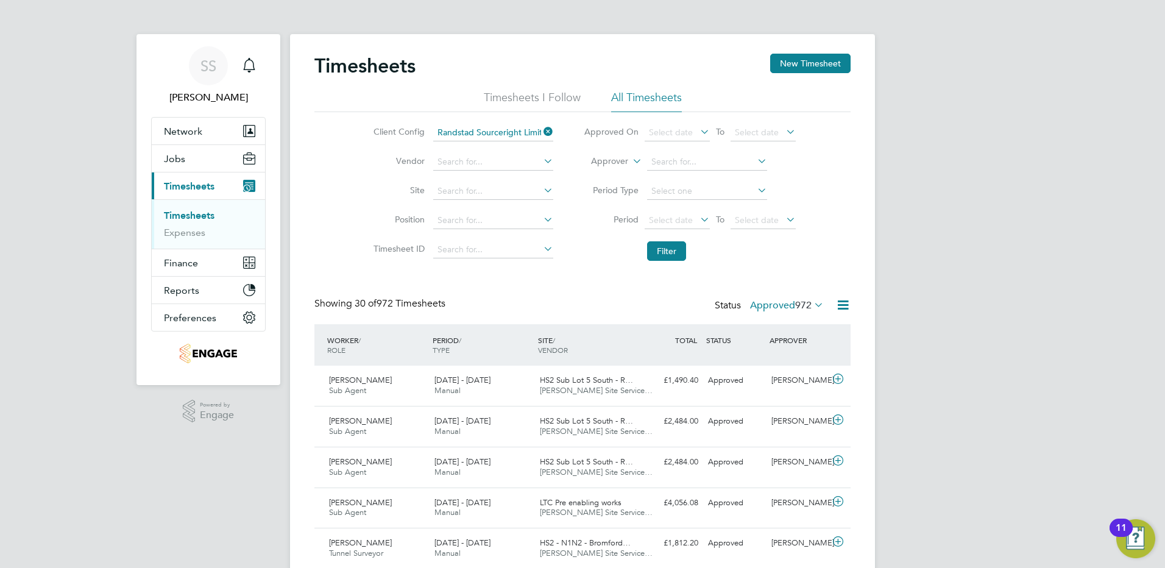
click at [839, 303] on icon at bounding box center [842, 304] width 15 height 15
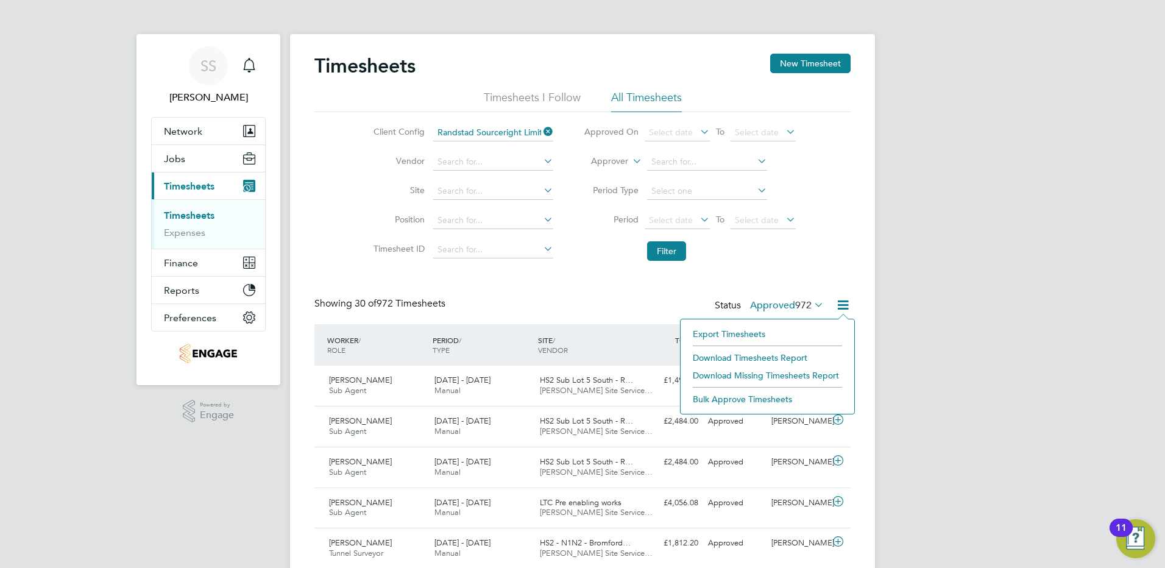
click at [755, 359] on li "Download Timesheets Report" at bounding box center [767, 357] width 161 height 17
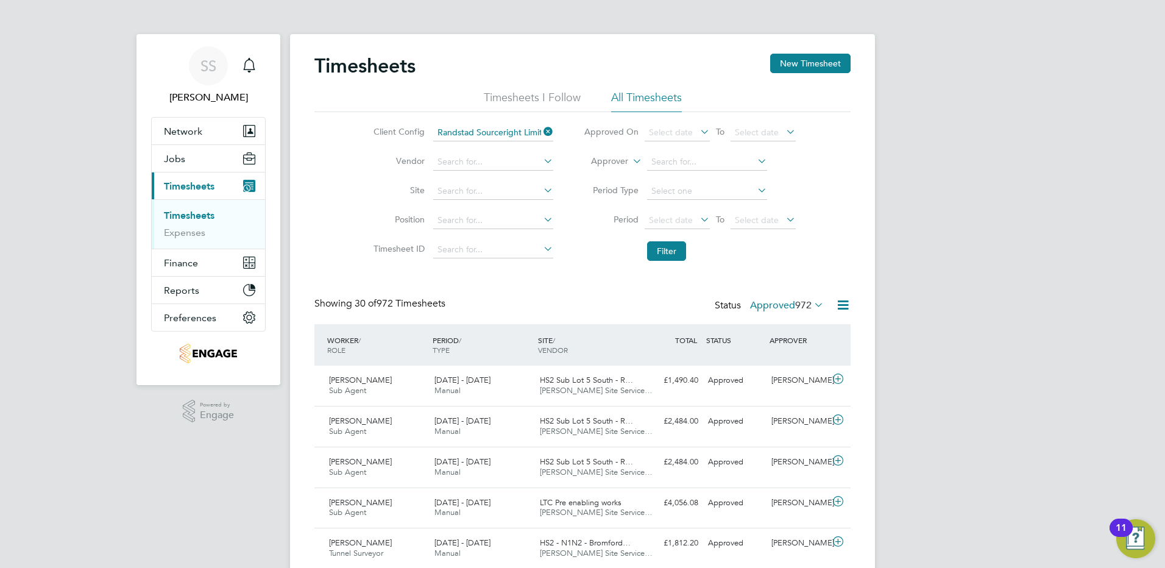
click at [541, 130] on icon at bounding box center [541, 131] width 0 height 17
click at [518, 131] on input at bounding box center [493, 132] width 120 height 17
click at [463, 149] on li "BMB JV" at bounding box center [492, 149] width 121 height 16
type input "BMB JV"
click at [676, 256] on button "Filter" at bounding box center [666, 250] width 39 height 19
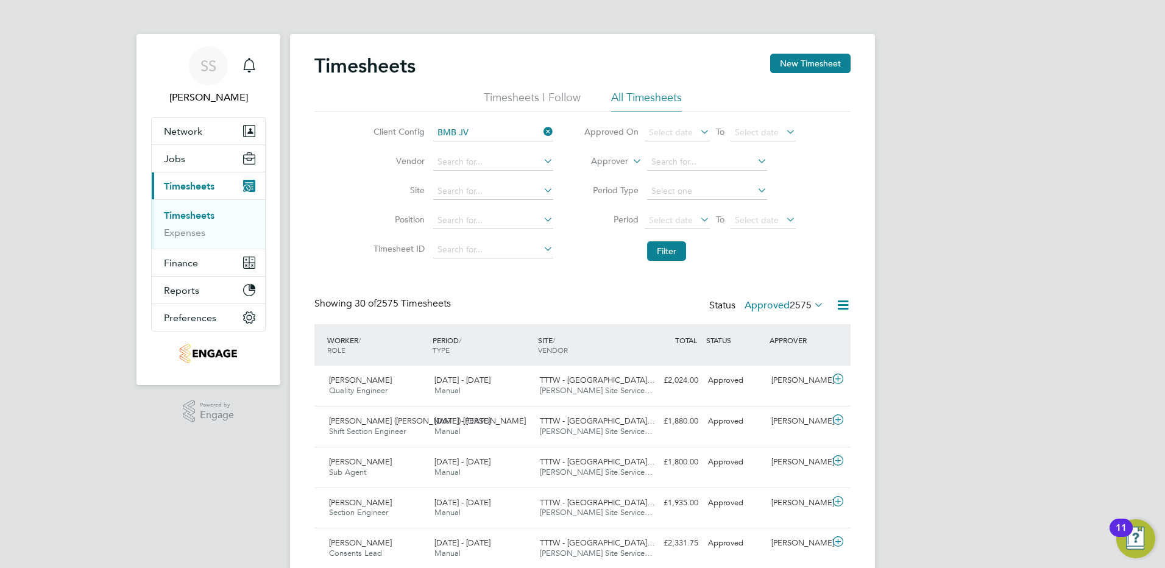
click at [841, 305] on icon at bounding box center [842, 304] width 15 height 15
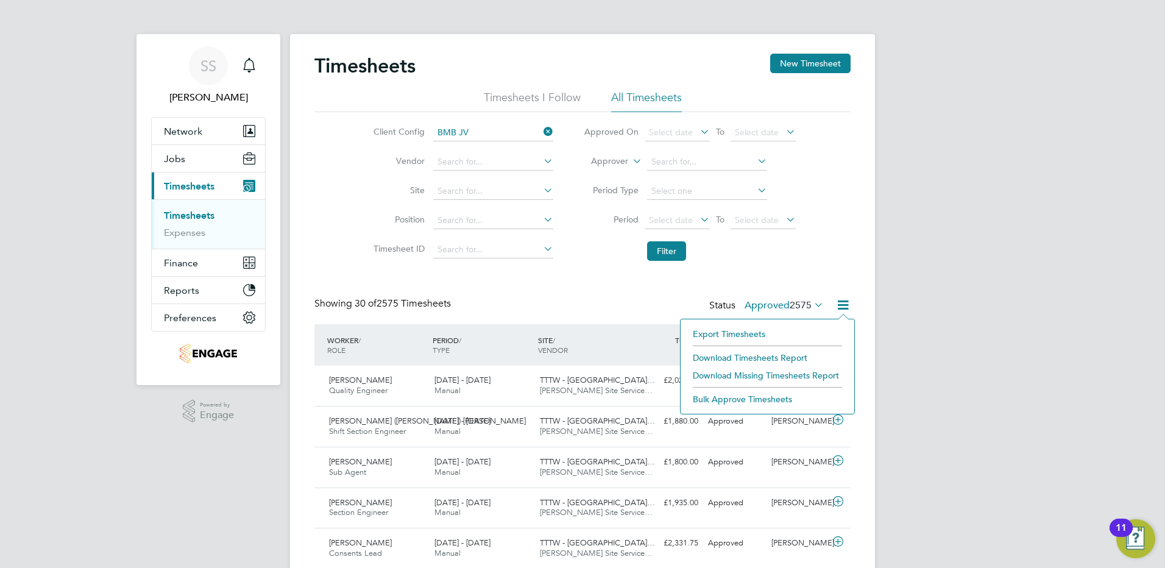
click at [756, 358] on li "Download Timesheets Report" at bounding box center [767, 357] width 161 height 17
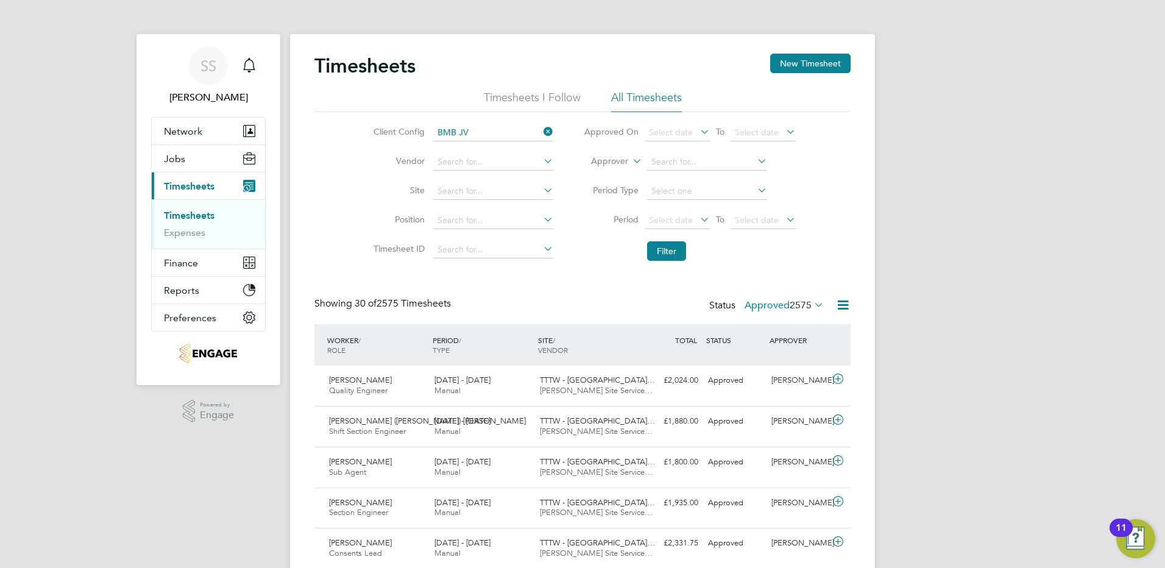
click at [541, 131] on icon at bounding box center [541, 131] width 0 height 17
click at [467, 192] on input at bounding box center [493, 191] width 120 height 17
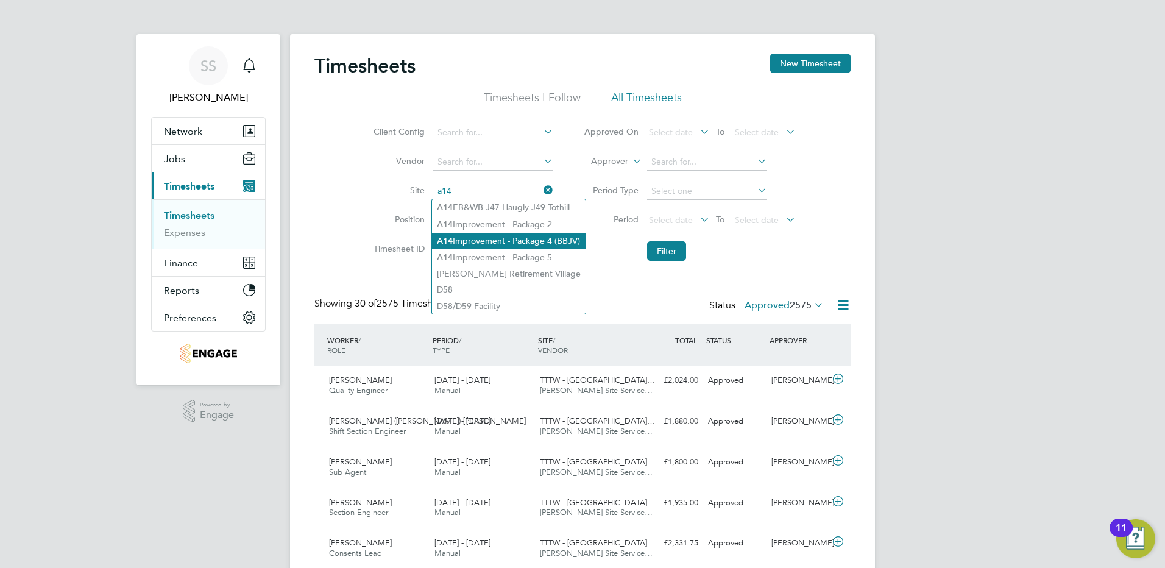
click at [538, 239] on li "A14 Improvement - Package 4 (BBJV)" at bounding box center [509, 241] width 154 height 16
type input "A14 Improvement - Package 4 (BBJV)"
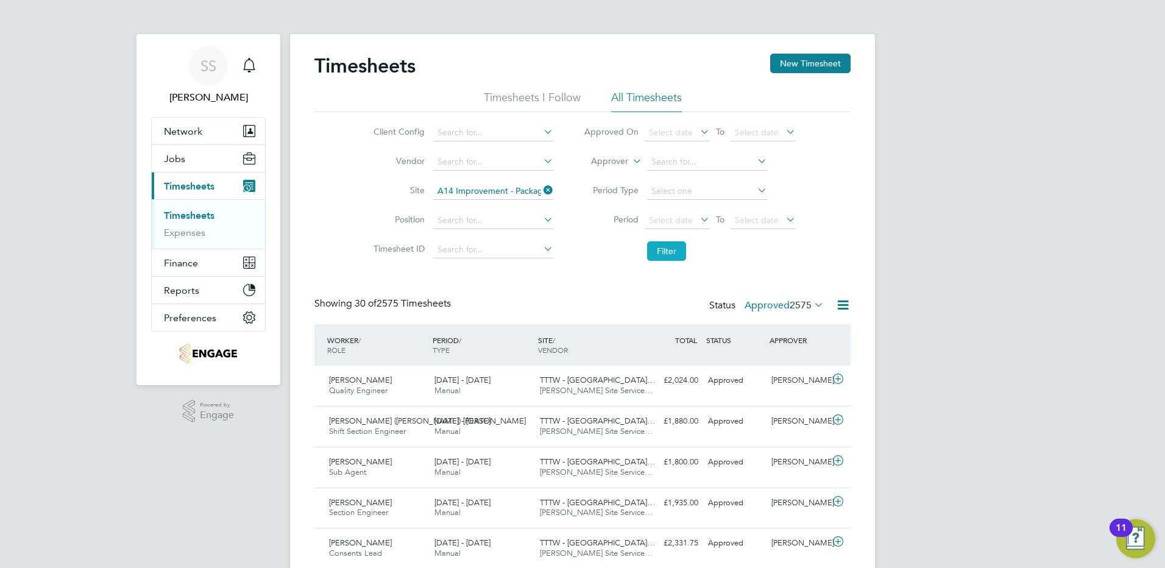
click at [660, 247] on button "Filter" at bounding box center [666, 250] width 39 height 19
click at [839, 307] on icon at bounding box center [842, 304] width 15 height 15
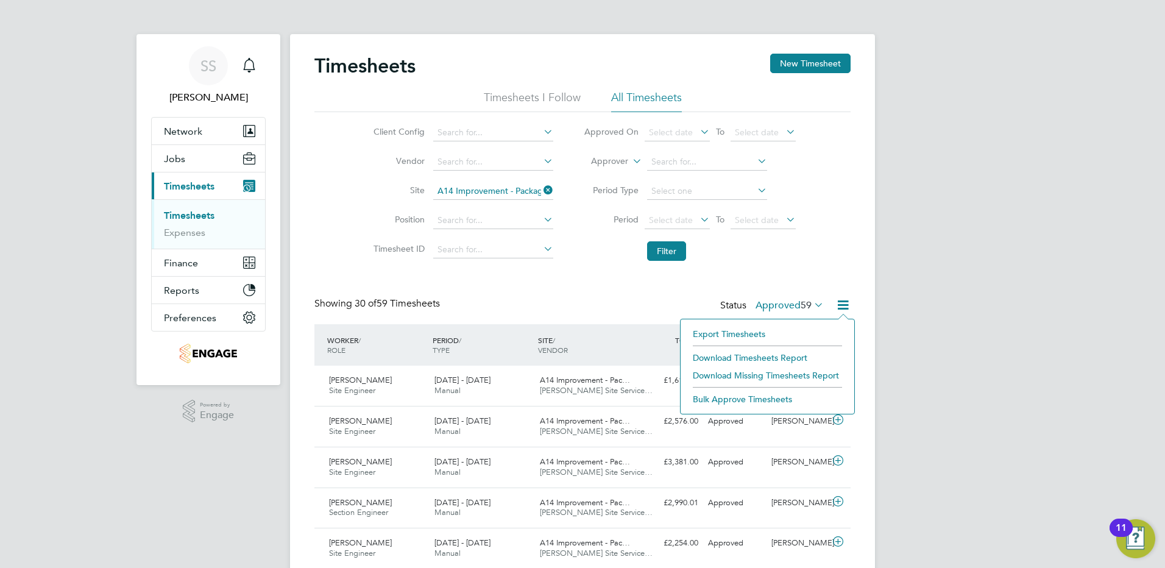
click at [763, 358] on li "Download Timesheets Report" at bounding box center [767, 357] width 161 height 17
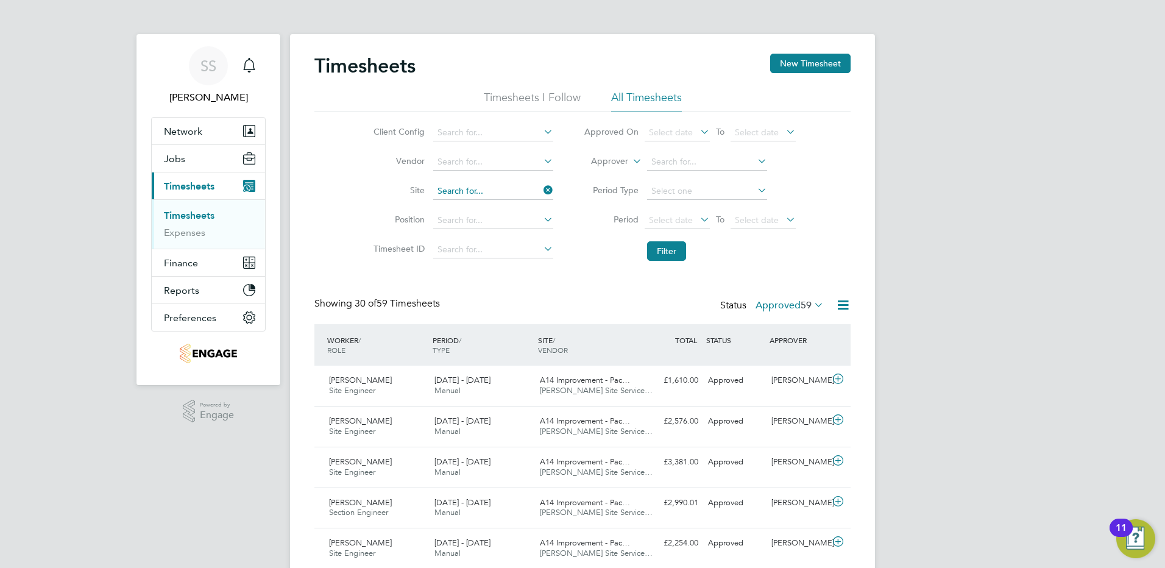
click at [534, 188] on input at bounding box center [493, 191] width 120 height 17
click at [517, 236] on li "A14 Improvement - Package 4 (BBJV)" at bounding box center [509, 241] width 154 height 16
type input "A14 Improvement - Package 4 (BBJV)"
click at [669, 256] on button "Filter" at bounding box center [666, 250] width 39 height 19
click at [541, 190] on icon at bounding box center [541, 190] width 0 height 17
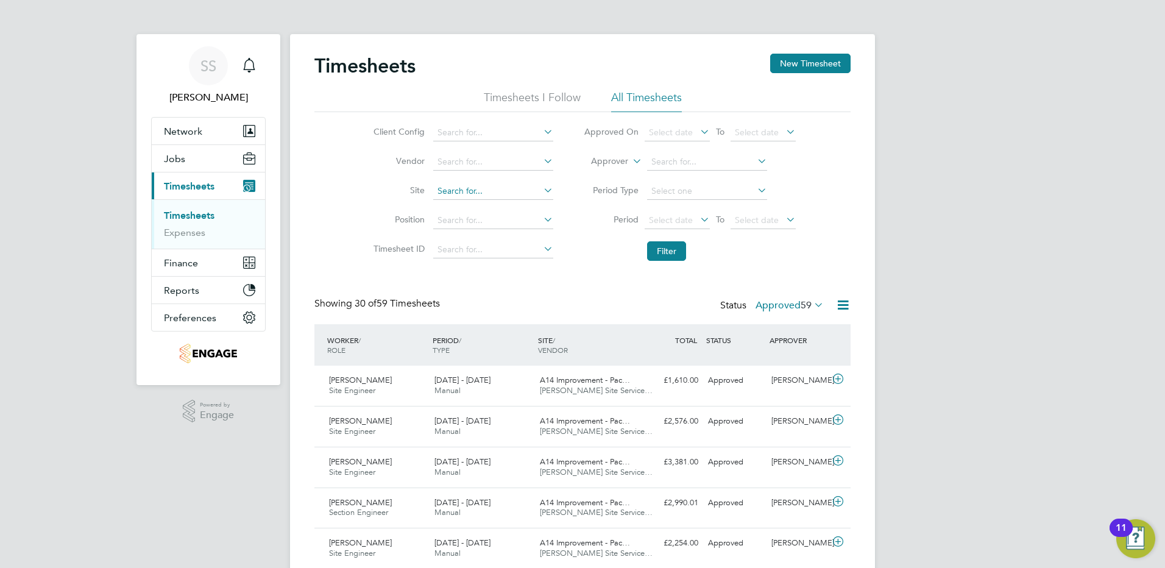
click at [517, 189] on input at bounding box center [493, 191] width 120 height 17
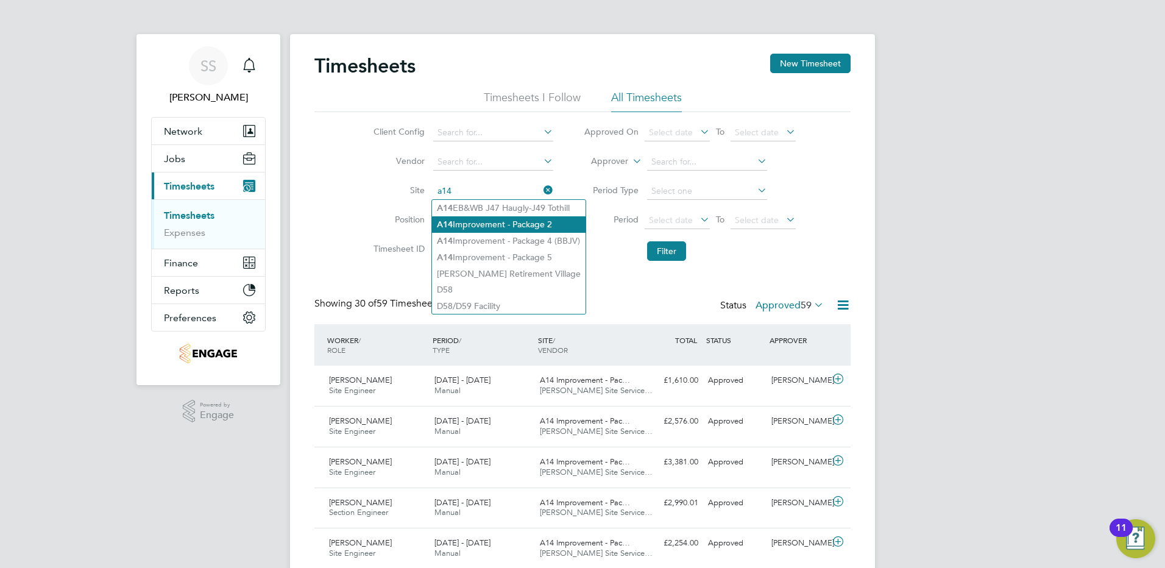
click at [531, 228] on li "A14 Improvement - Package 2" at bounding box center [509, 224] width 154 height 16
type input "A14 Improvement - Package 2"
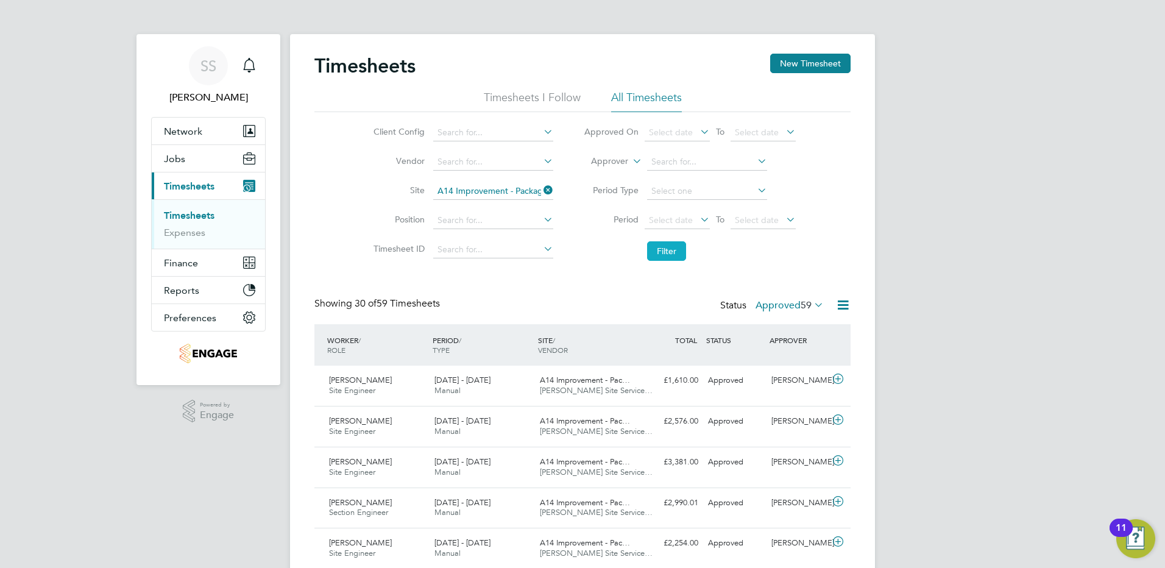
click at [673, 247] on button "Filter" at bounding box center [666, 250] width 39 height 19
click at [535, 193] on input at bounding box center [493, 191] width 120 height 17
click at [526, 258] on li "A14 Improvement - Package 5" at bounding box center [509, 257] width 154 height 16
type input "A14 Improvement - Package 5"
click at [668, 248] on button "Filter" at bounding box center [666, 250] width 39 height 19
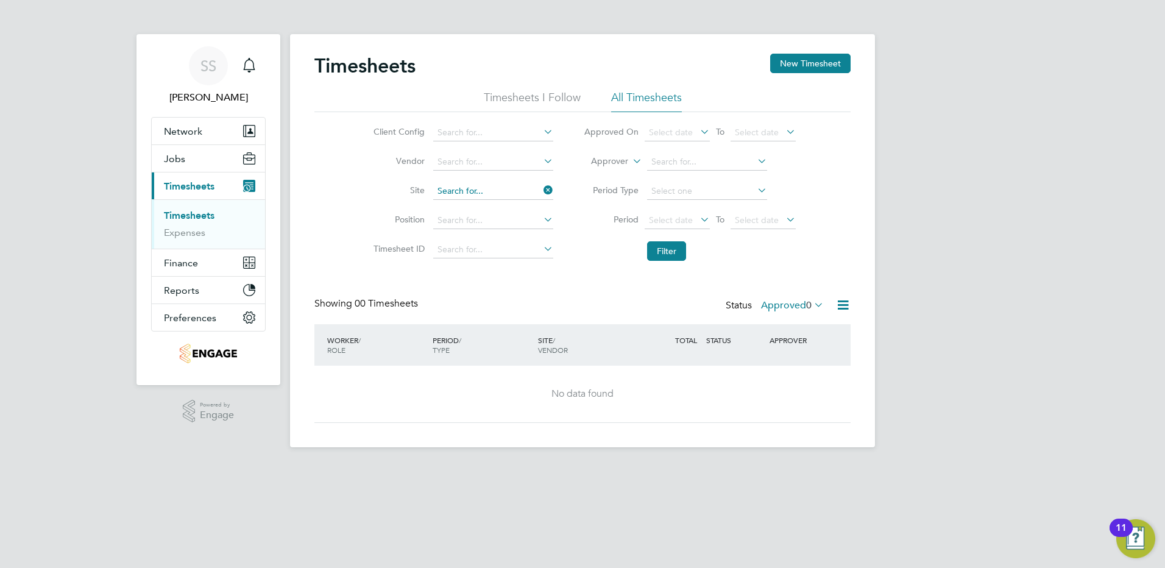
click at [538, 186] on input at bounding box center [493, 191] width 120 height 17
click at [487, 188] on input at bounding box center [493, 191] width 120 height 17
type input "aberdee"
click at [541, 189] on icon at bounding box center [541, 190] width 0 height 17
